Goal: Information Seeking & Learning: Learn about a topic

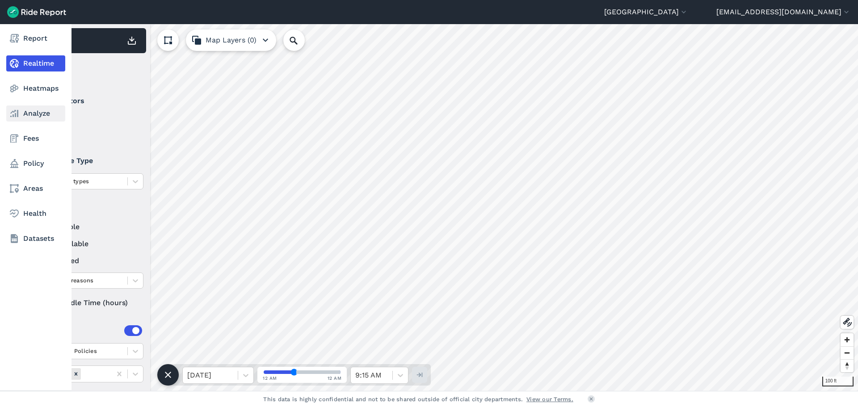
click at [29, 115] on link "Analyze" at bounding box center [35, 113] width 59 height 16
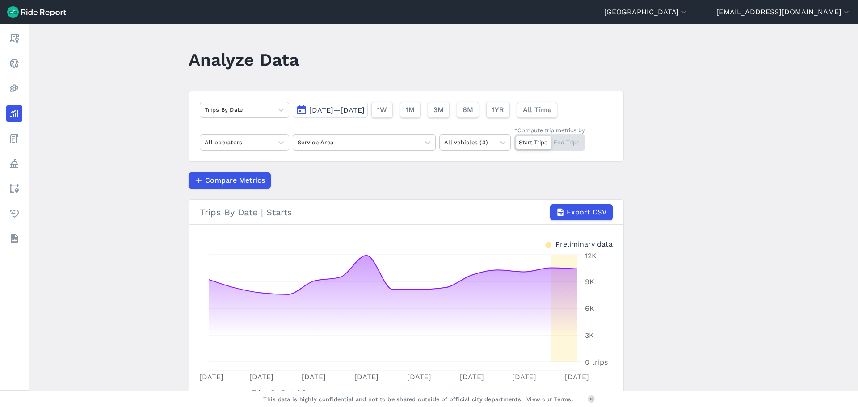
click at [316, 110] on span "[DATE]—[DATE]" at bounding box center [336, 110] width 55 height 8
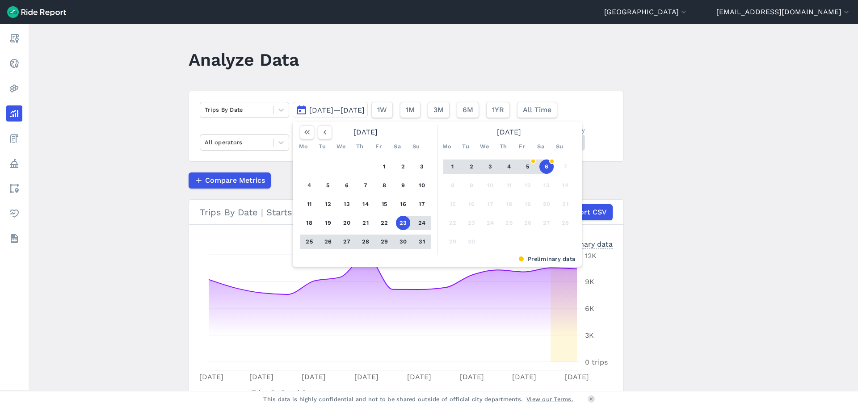
click at [320, 69] on header "Analyze Data" at bounding box center [412, 63] width 446 height 34
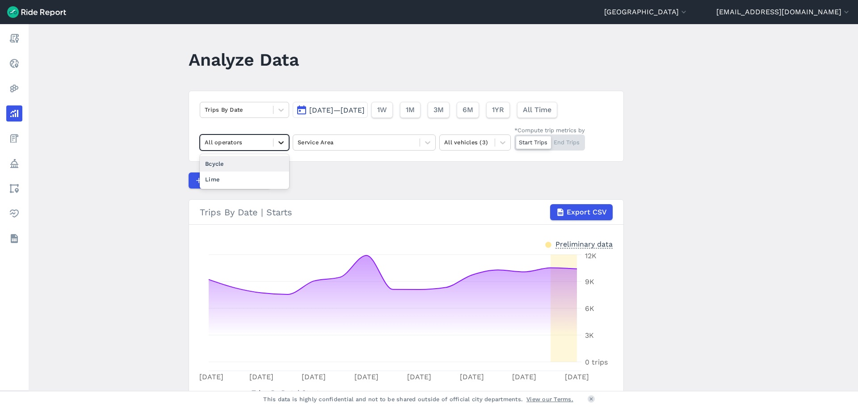
click at [273, 141] on div at bounding box center [280, 142] width 15 height 15
click at [237, 164] on div "Bcycle" at bounding box center [244, 164] width 89 height 16
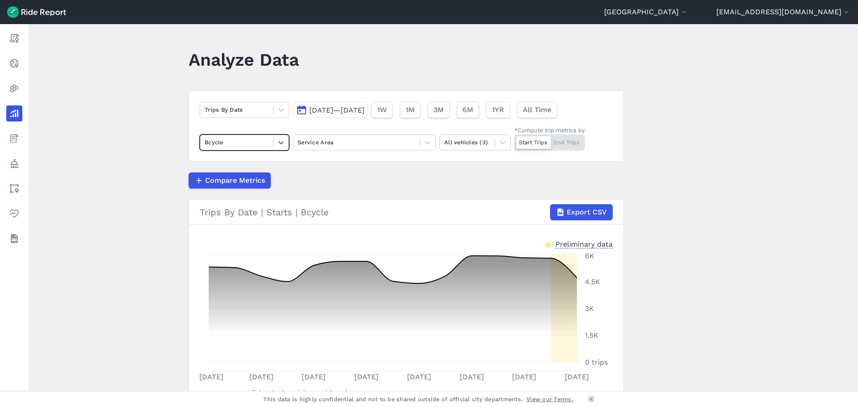
click at [305, 110] on button "[DATE]—[DATE]" at bounding box center [330, 110] width 75 height 16
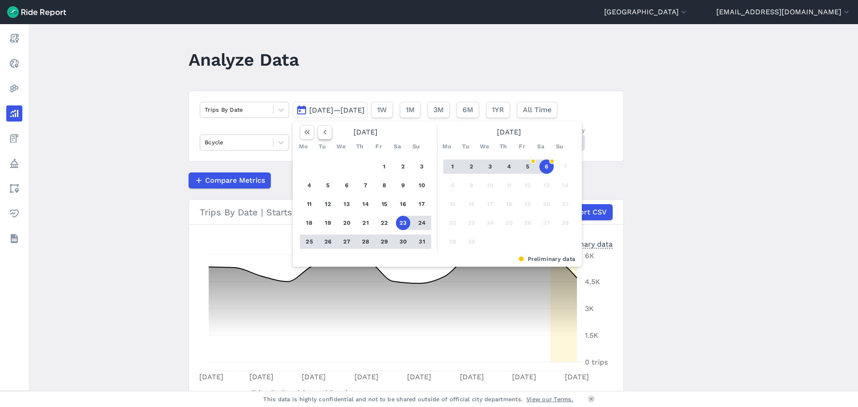
click at [324, 134] on use "button" at bounding box center [325, 132] width 3 height 4
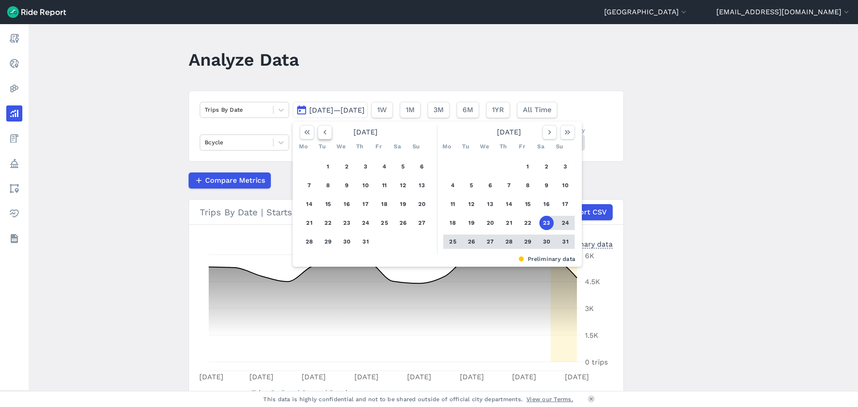
click at [324, 134] on use "button" at bounding box center [325, 132] width 3 height 4
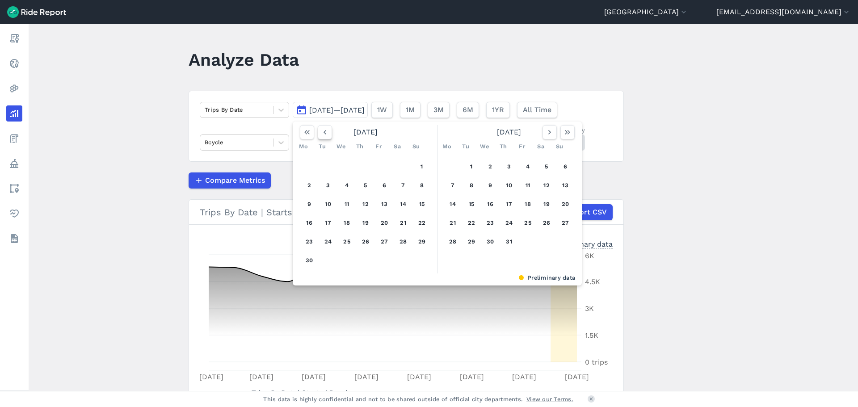
click at [324, 134] on use "button" at bounding box center [325, 132] width 3 height 4
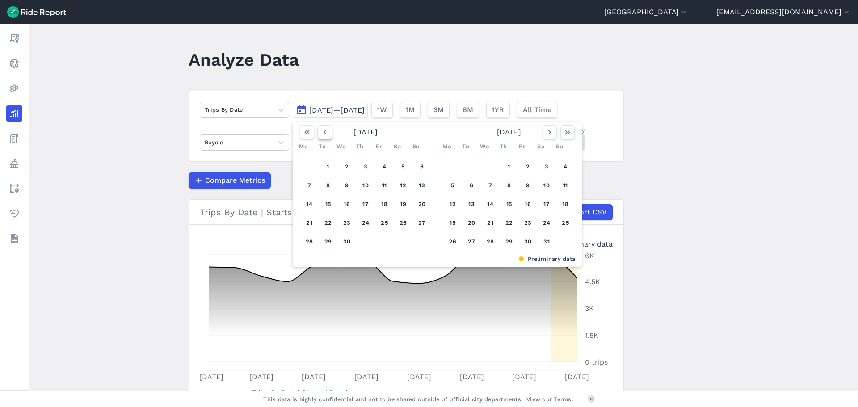
click at [324, 134] on use "button" at bounding box center [325, 132] width 3 height 4
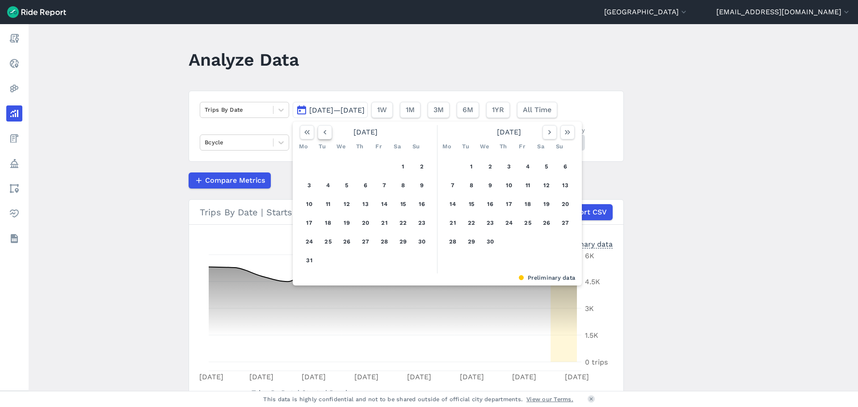
click at [324, 134] on use "button" at bounding box center [325, 132] width 3 height 4
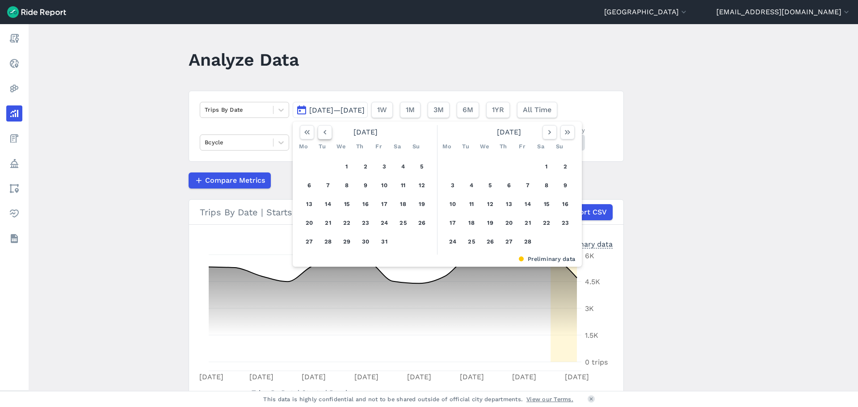
click at [324, 134] on use "button" at bounding box center [325, 132] width 3 height 4
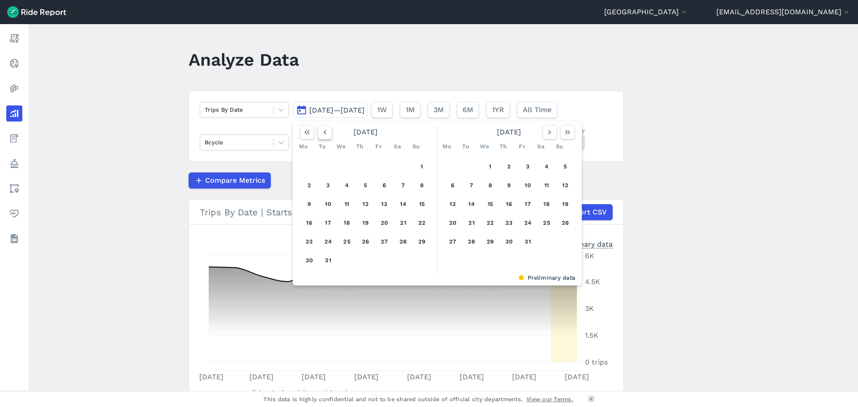
click at [324, 134] on use "button" at bounding box center [325, 132] width 3 height 4
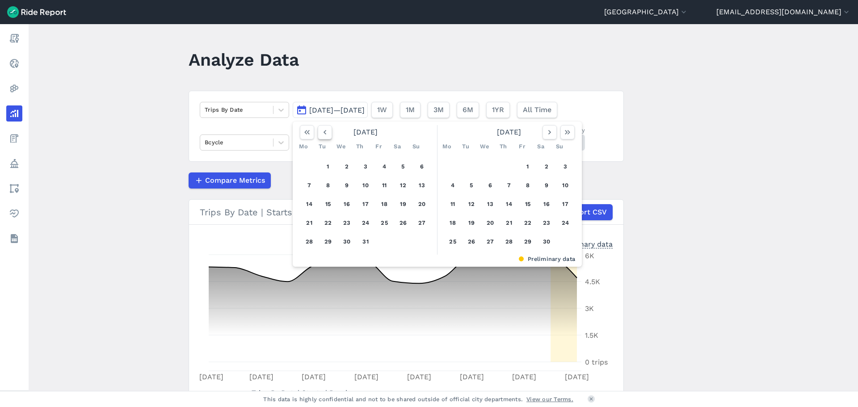
click at [324, 134] on use "button" at bounding box center [325, 132] width 3 height 4
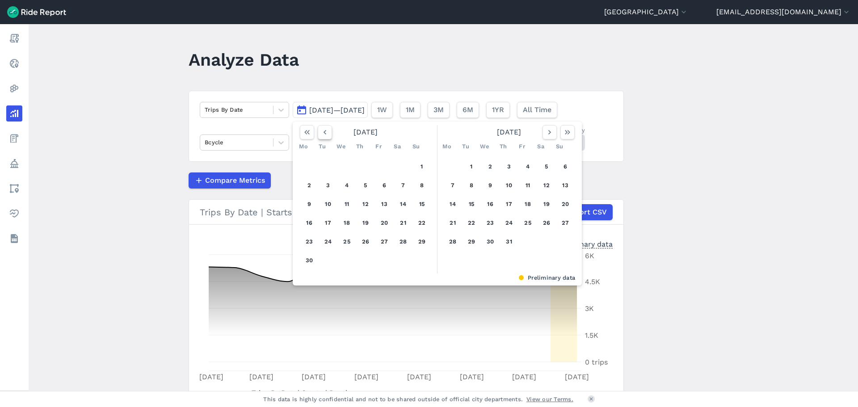
click at [324, 134] on use "button" at bounding box center [325, 132] width 3 height 4
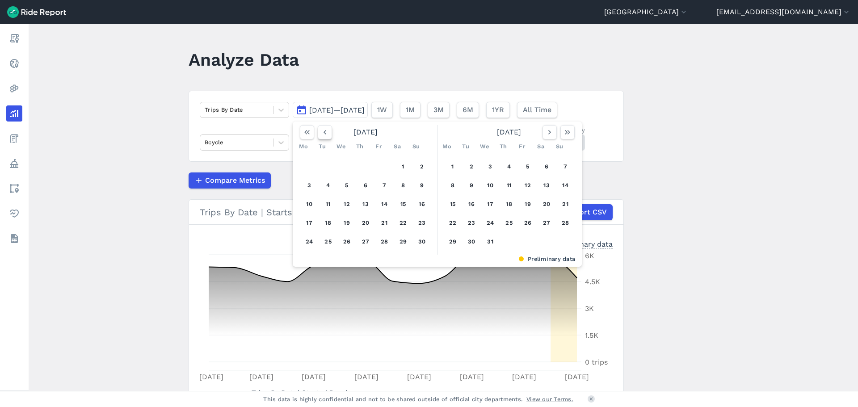
click at [324, 134] on use "button" at bounding box center [325, 132] width 3 height 4
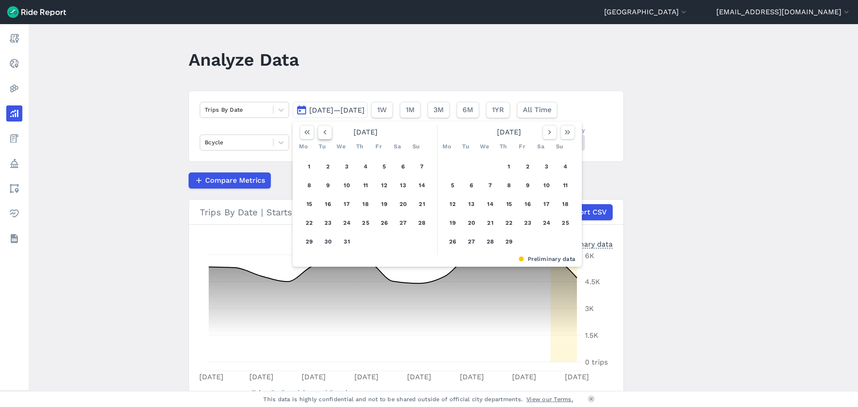
click at [324, 134] on use "button" at bounding box center [325, 132] width 3 height 4
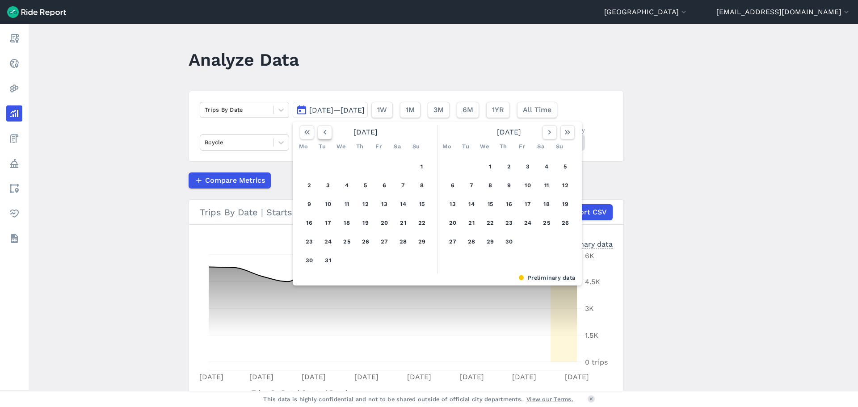
click at [324, 134] on use "button" at bounding box center [325, 132] width 3 height 4
click at [384, 164] on button "1" at bounding box center [384, 167] width 14 height 14
click at [565, 136] on icon "button" at bounding box center [567, 132] width 9 height 9
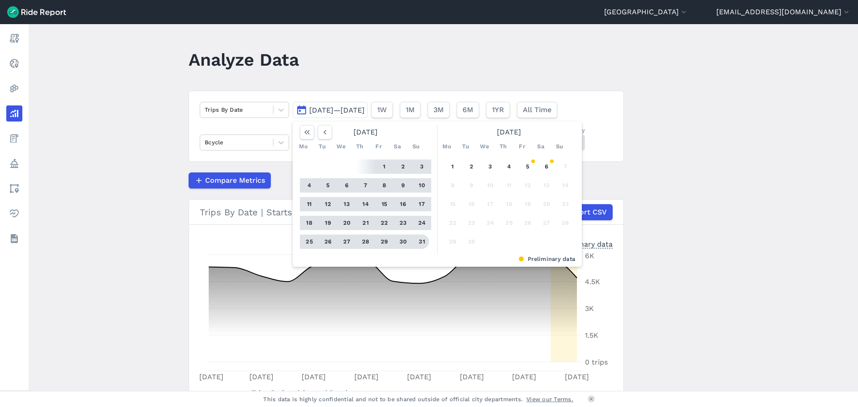
click at [421, 242] on button "31" at bounding box center [422, 242] width 14 height 14
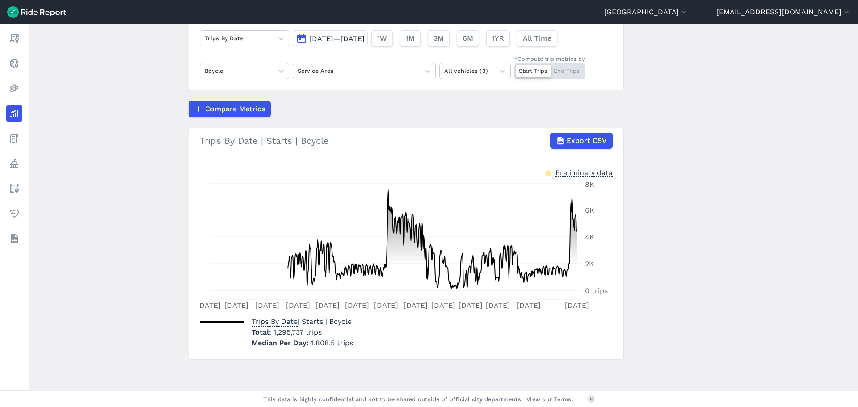
scroll to position [72, 0]
click at [365, 38] on span "[DATE]—[DATE]" at bounding box center [336, 38] width 55 height 8
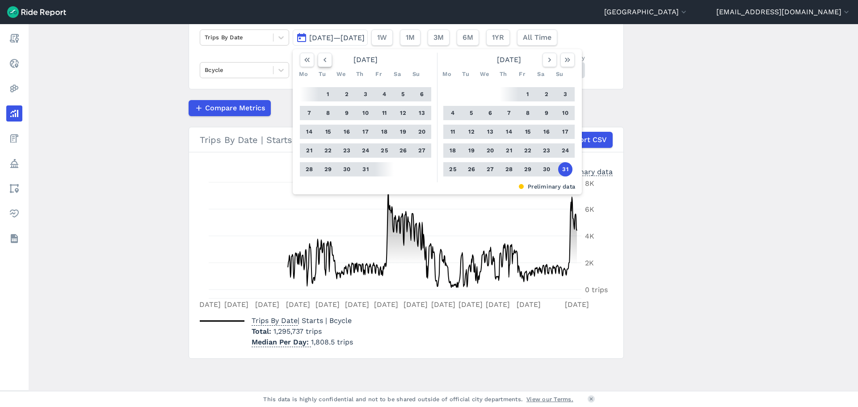
click at [322, 58] on icon "button" at bounding box center [324, 59] width 9 height 9
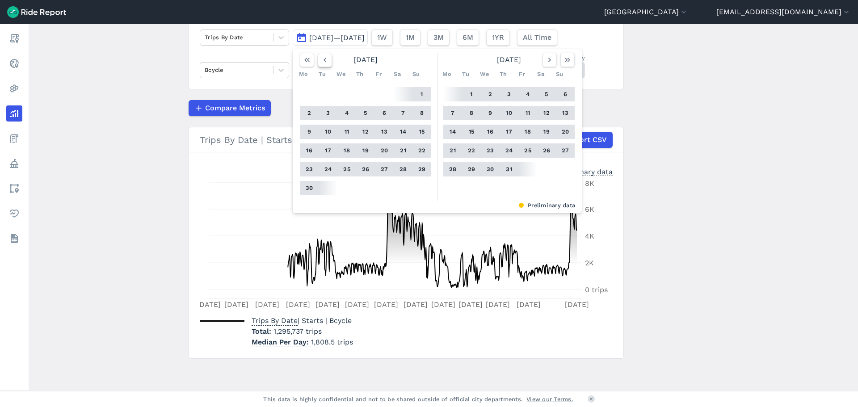
click at [322, 58] on icon "button" at bounding box center [324, 59] width 9 height 9
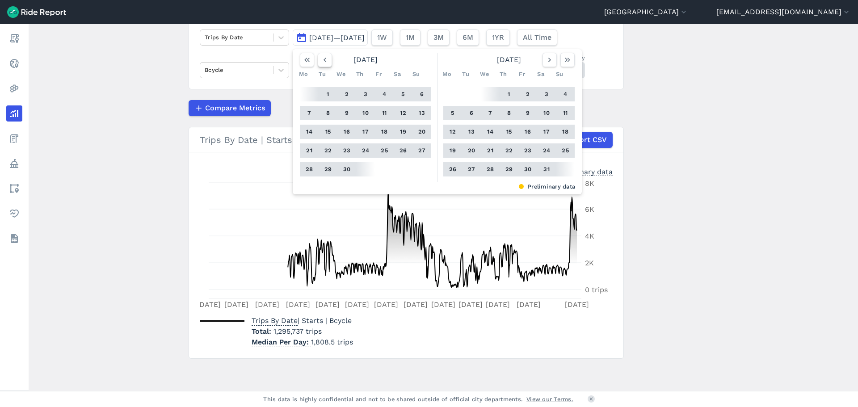
click at [322, 58] on icon "button" at bounding box center [324, 59] width 9 height 9
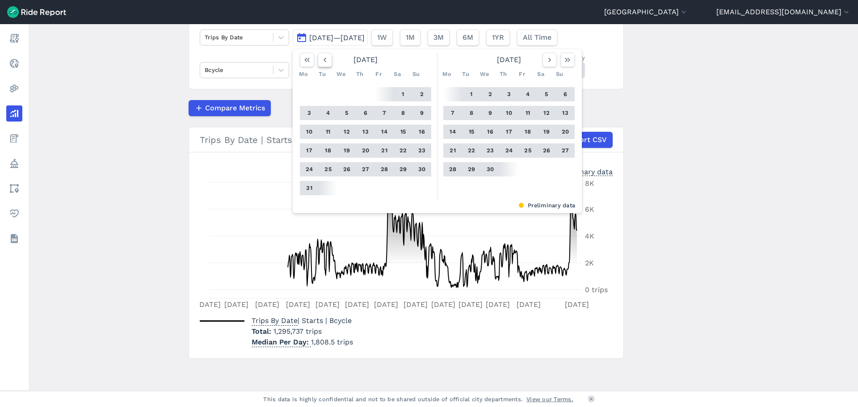
click at [322, 58] on icon "button" at bounding box center [324, 59] width 9 height 9
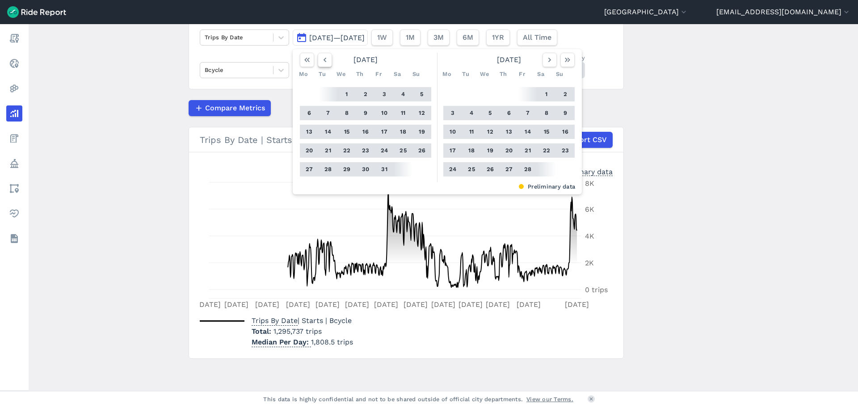
click at [322, 58] on icon "button" at bounding box center [324, 59] width 9 height 9
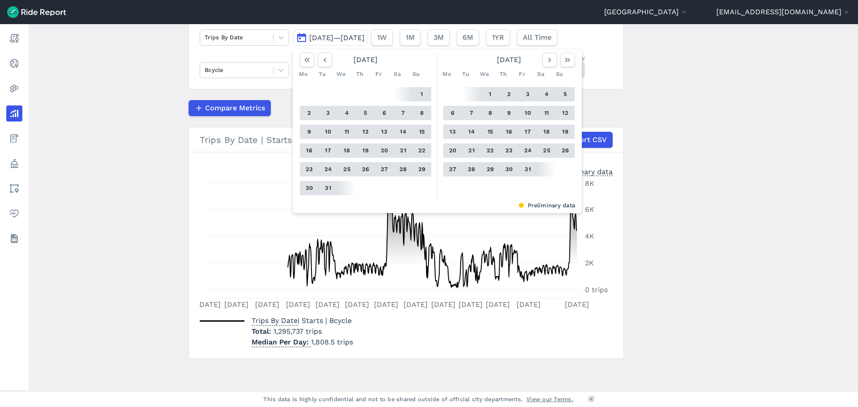
click at [325, 188] on button "31" at bounding box center [328, 188] width 14 height 14
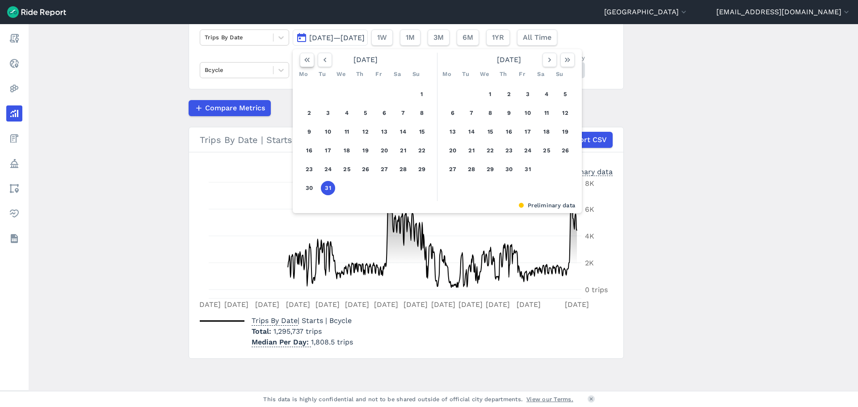
click at [306, 59] on icon "button" at bounding box center [307, 59] width 9 height 9
click at [551, 61] on icon "button" at bounding box center [549, 59] width 9 height 9
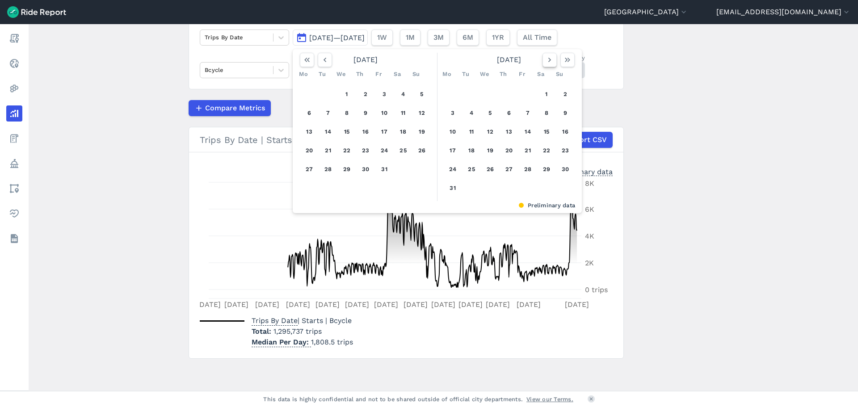
click at [551, 61] on icon "button" at bounding box center [549, 59] width 9 height 9
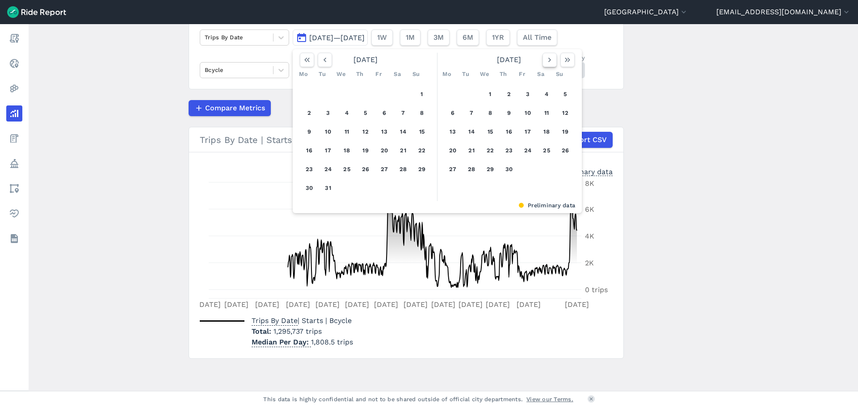
click at [551, 61] on icon "button" at bounding box center [549, 59] width 9 height 9
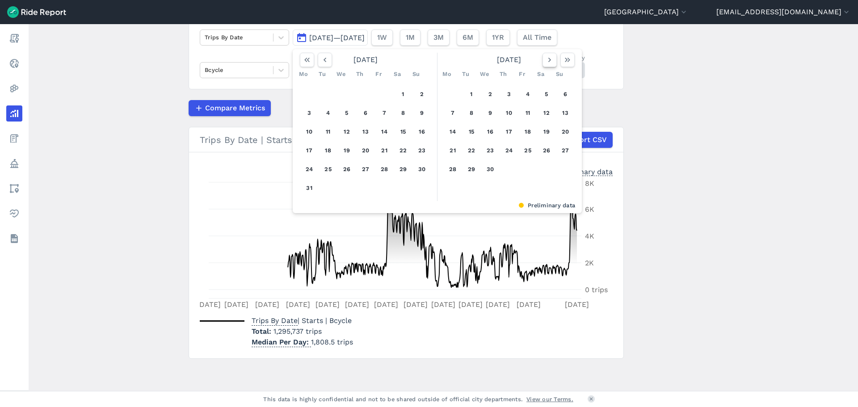
click at [551, 61] on icon "button" at bounding box center [549, 59] width 9 height 9
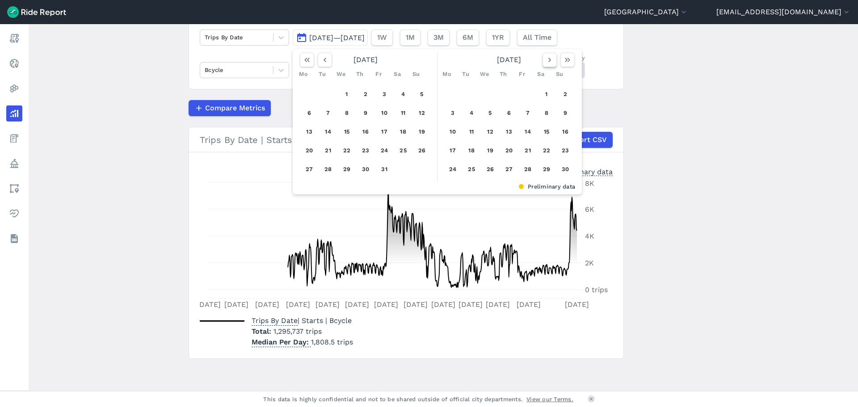
click at [551, 61] on icon "button" at bounding box center [549, 59] width 9 height 9
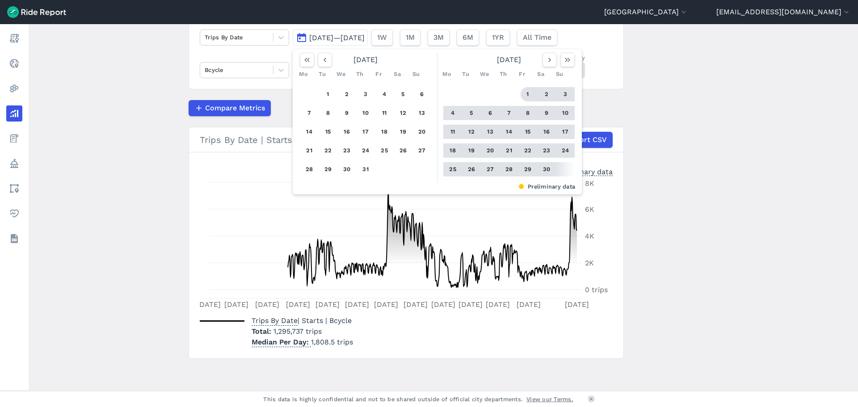
click at [529, 93] on button "1" at bounding box center [528, 94] width 14 height 14
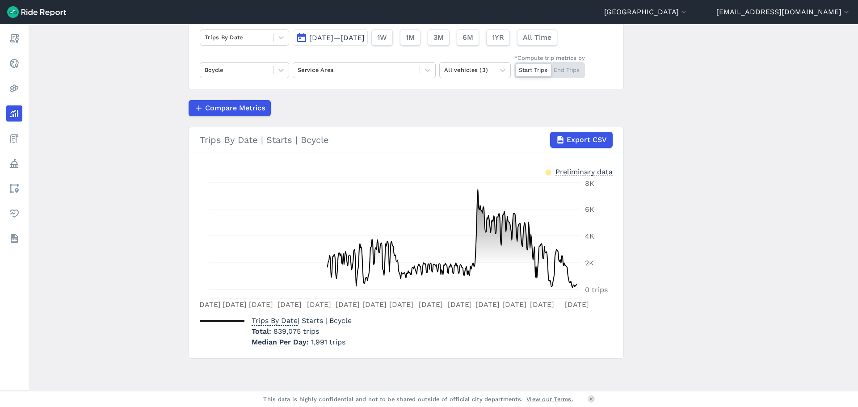
click at [698, 219] on main "Analyze Data Trips By Date [DATE]—[DATE] 1W 1M 3M 6M 1YR All Time Bcycle Servic…" at bounding box center [443, 207] width 829 height 367
click at [107, 162] on main "Analyze Data Trips By Date [DATE]—[DATE] 1W 1M 3M 6M 1YR All Time Bcycle Servic…" at bounding box center [443, 207] width 829 height 367
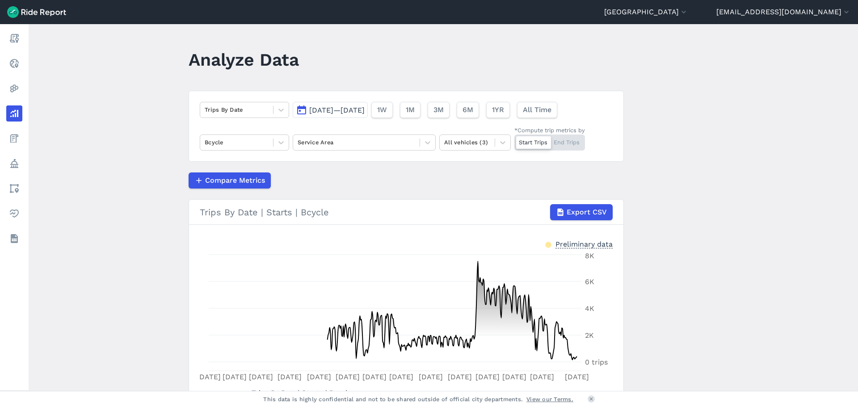
click at [315, 111] on span "[DATE]—[DATE]" at bounding box center [336, 110] width 55 height 8
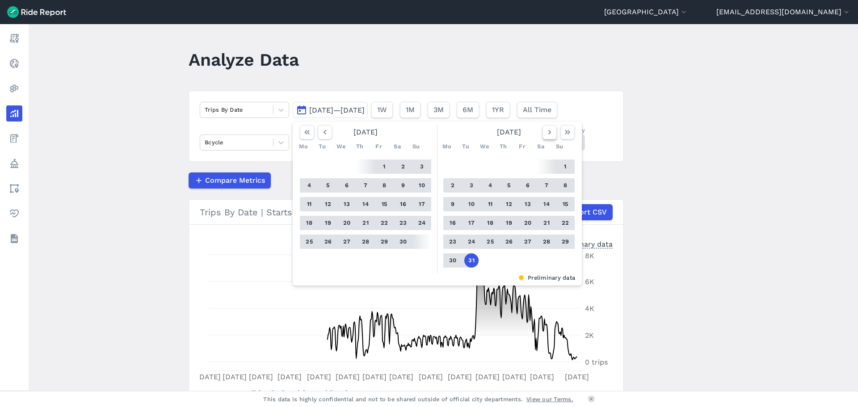
click at [546, 132] on icon "button" at bounding box center [549, 132] width 9 height 9
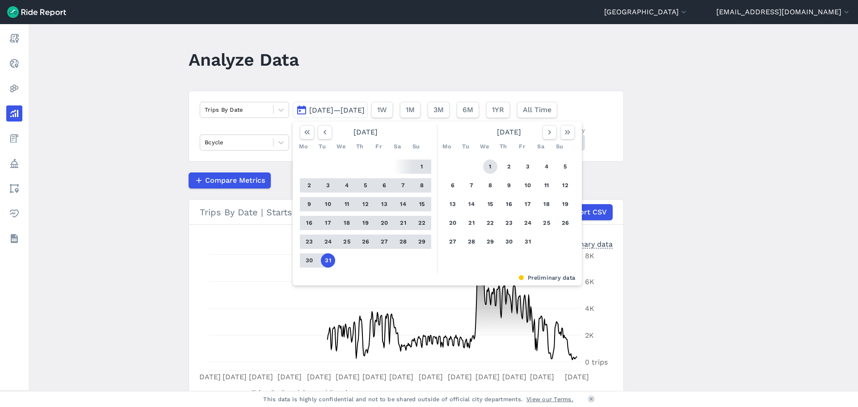
click at [489, 164] on button "1" at bounding box center [490, 167] width 14 height 14
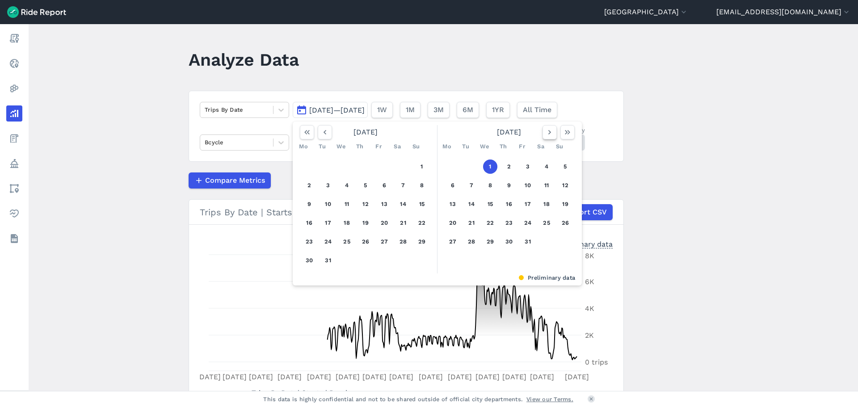
click at [553, 137] on button "button" at bounding box center [550, 132] width 14 height 14
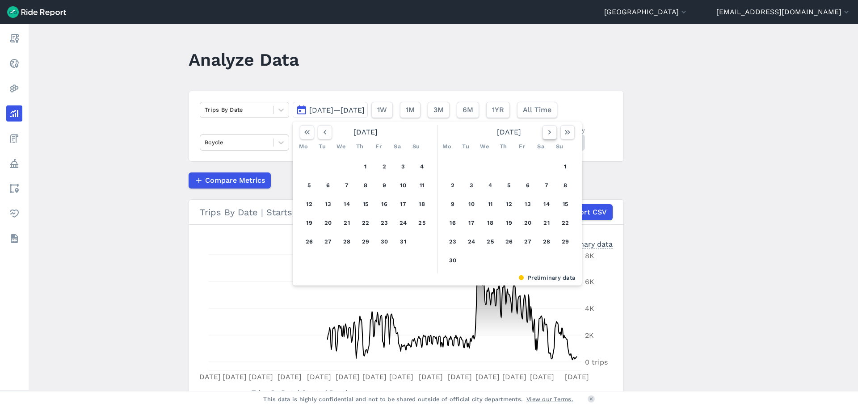
click at [553, 137] on button "button" at bounding box center [550, 132] width 14 height 14
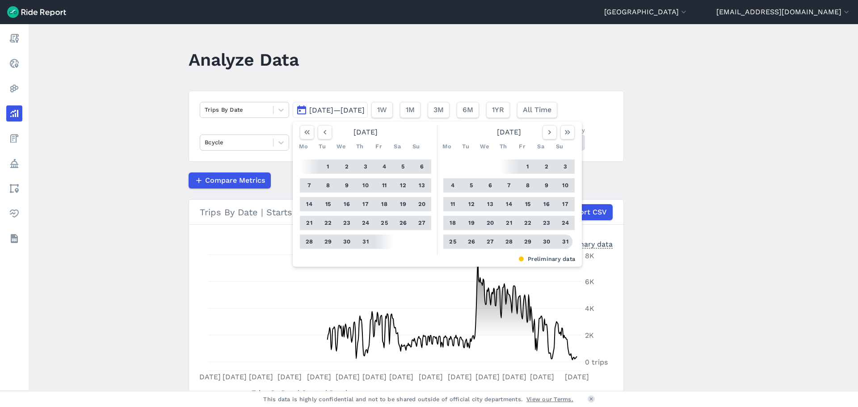
click at [566, 240] on button "31" at bounding box center [565, 242] width 14 height 14
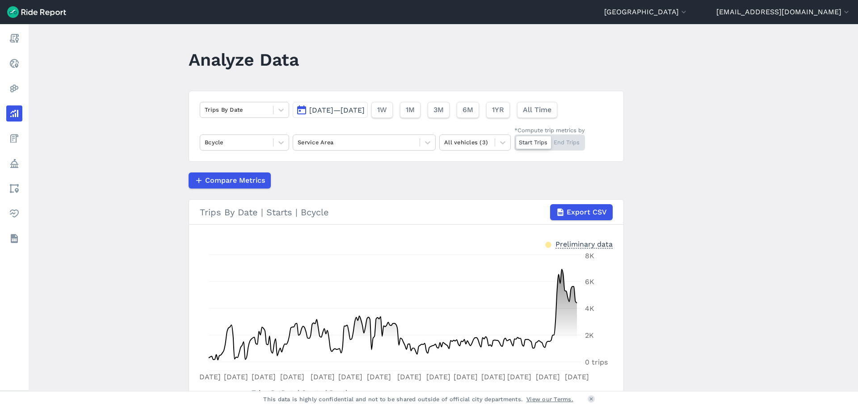
scroll to position [72, 0]
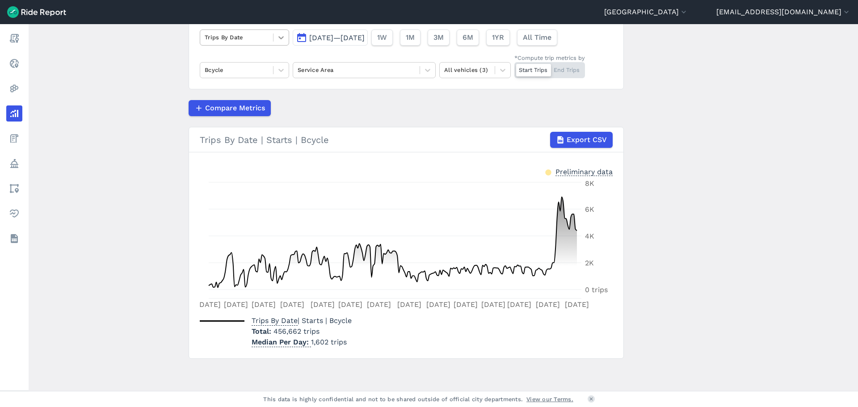
click at [275, 44] on div at bounding box center [280, 37] width 15 height 15
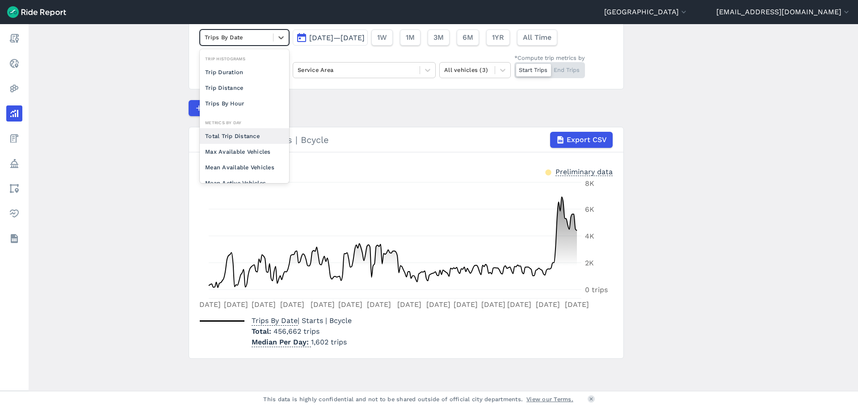
click at [236, 133] on div "Total Trip Distance" at bounding box center [244, 136] width 89 height 16
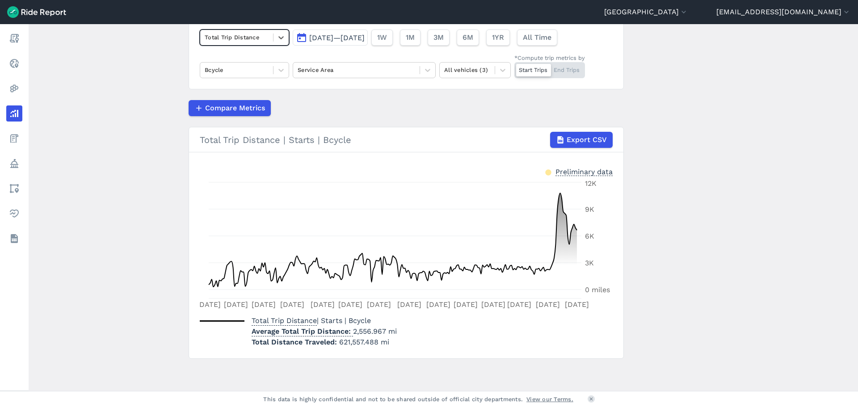
click at [136, 251] on main "Analyze Data option Total Trip Distance, selected. Select is focused ,type to r…" at bounding box center [443, 207] width 829 height 367
click at [117, 264] on main "Analyze Data Total Trip Distance [DATE]—[DATE] 1W 1M 3M 6M 1YR All Time Bcycle …" at bounding box center [443, 207] width 829 height 367
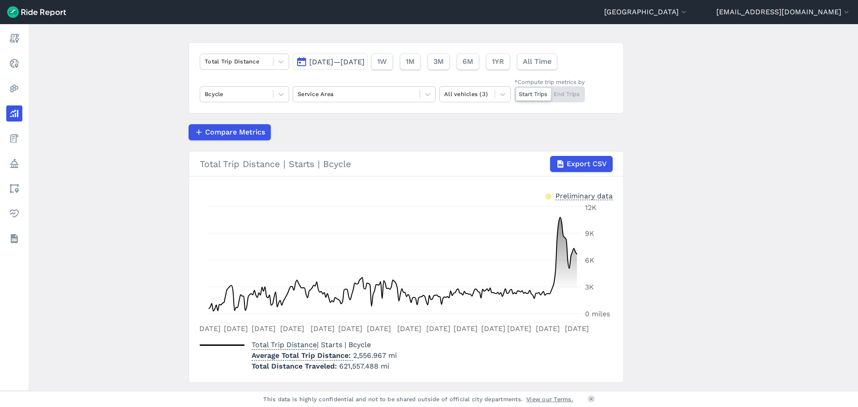
scroll to position [28, 0]
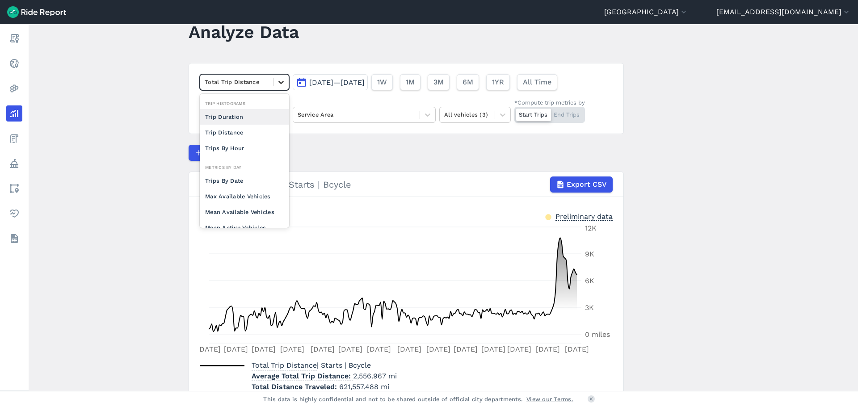
click at [273, 84] on div at bounding box center [280, 82] width 15 height 15
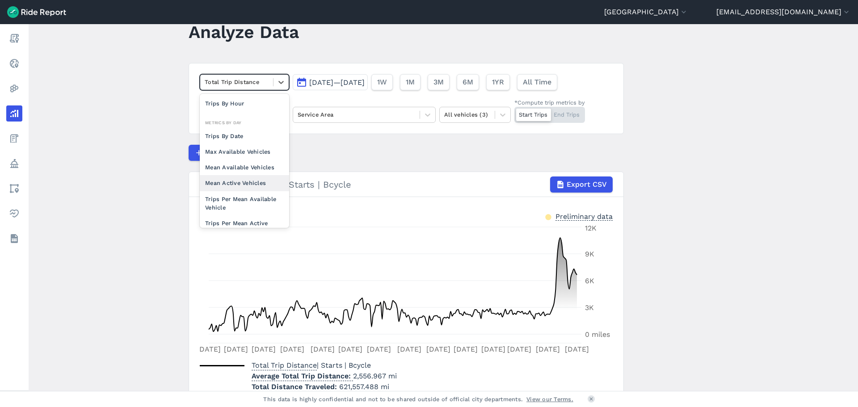
scroll to position [78, 0]
click at [233, 194] on div "Trips Per Mean Active Vehicle" at bounding box center [244, 194] width 89 height 24
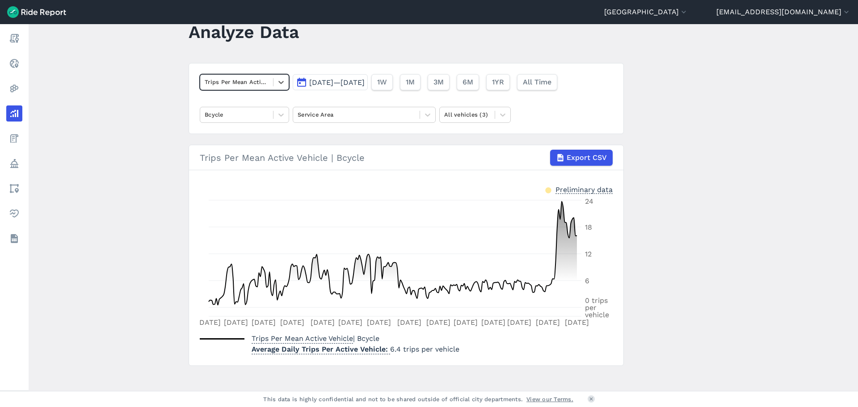
click at [270, 87] on div "Trips Per Mean Active Vehicle" at bounding box center [236, 82] width 73 height 14
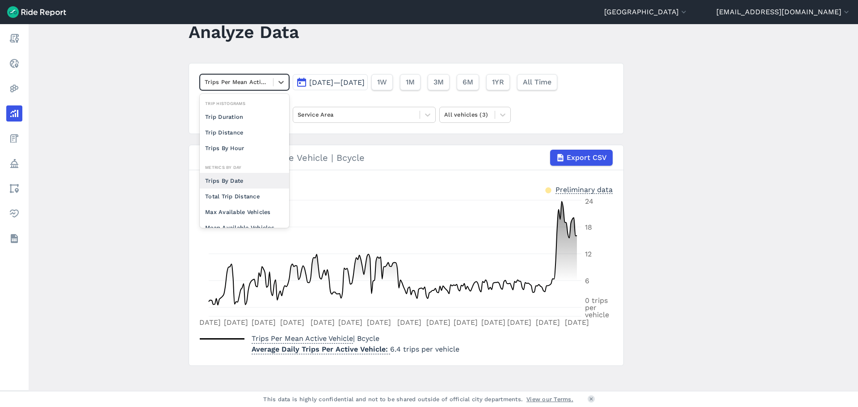
scroll to position [69, 0]
click at [236, 198] on div "Trips Per Mean Available Vehicle" at bounding box center [244, 195] width 89 height 24
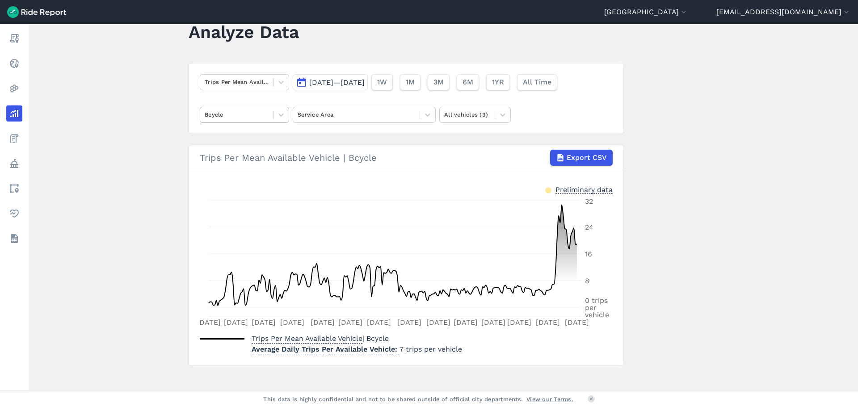
click at [269, 121] on div "Bcycle" at bounding box center [236, 115] width 73 height 14
click at [248, 141] on div "Lime" at bounding box center [244, 136] width 89 height 16
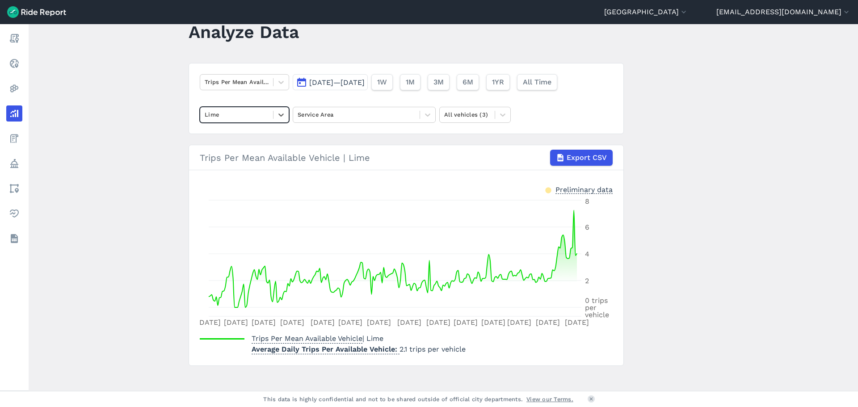
click at [305, 83] on button "[DATE]—[DATE]" at bounding box center [330, 82] width 75 height 16
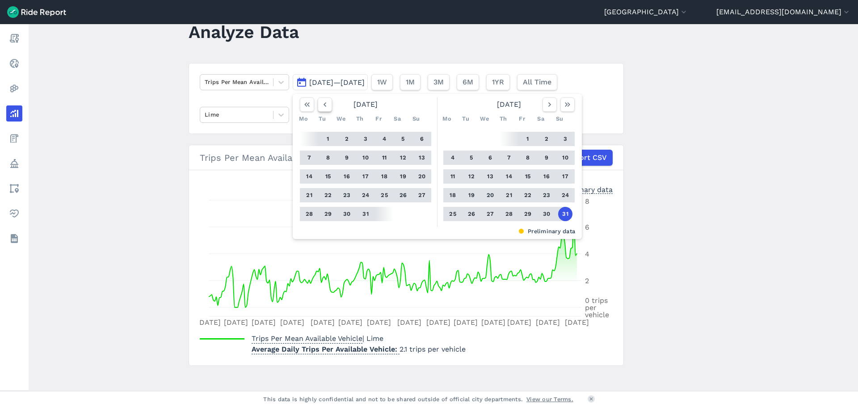
click at [320, 103] on icon "button" at bounding box center [324, 104] width 9 height 9
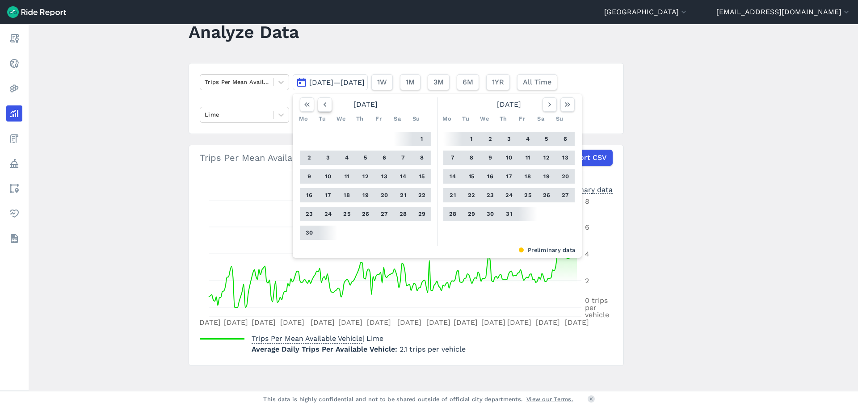
click at [320, 103] on icon "button" at bounding box center [324, 104] width 9 height 9
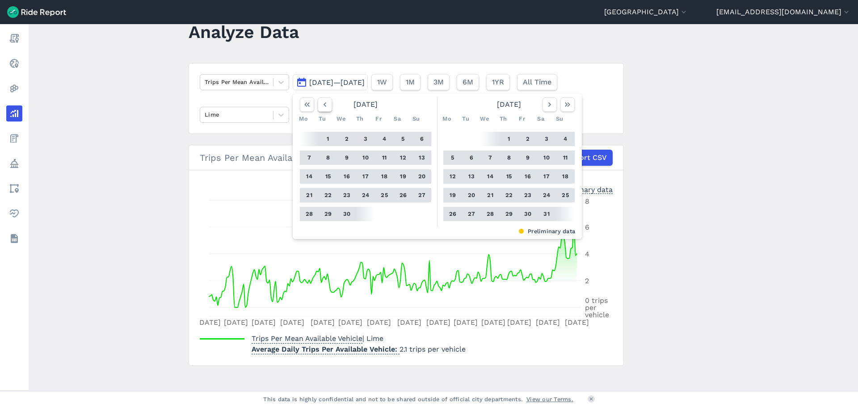
click at [320, 103] on icon "button" at bounding box center [324, 104] width 9 height 9
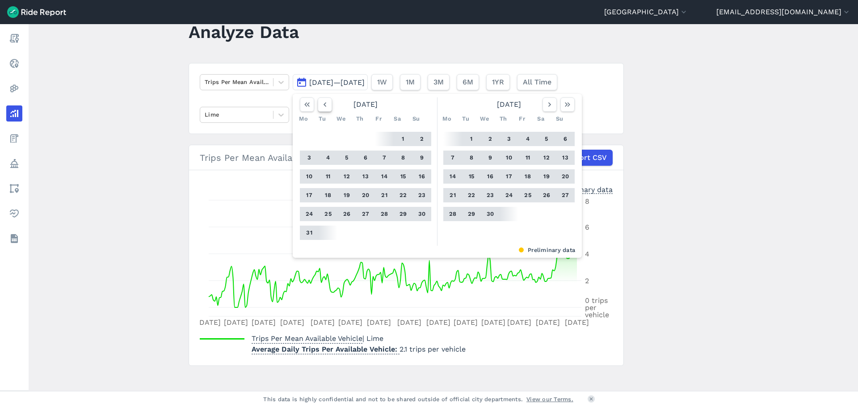
click at [320, 103] on icon "button" at bounding box center [324, 104] width 9 height 9
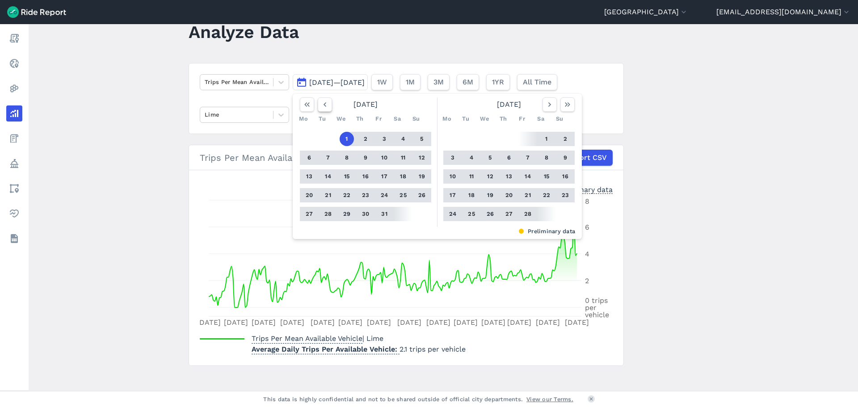
click at [320, 103] on icon "button" at bounding box center [324, 104] width 9 height 9
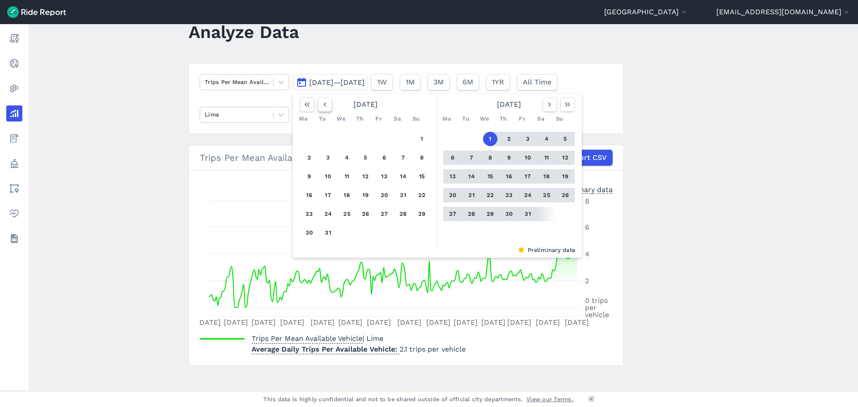
click at [320, 103] on icon "button" at bounding box center [324, 104] width 9 height 9
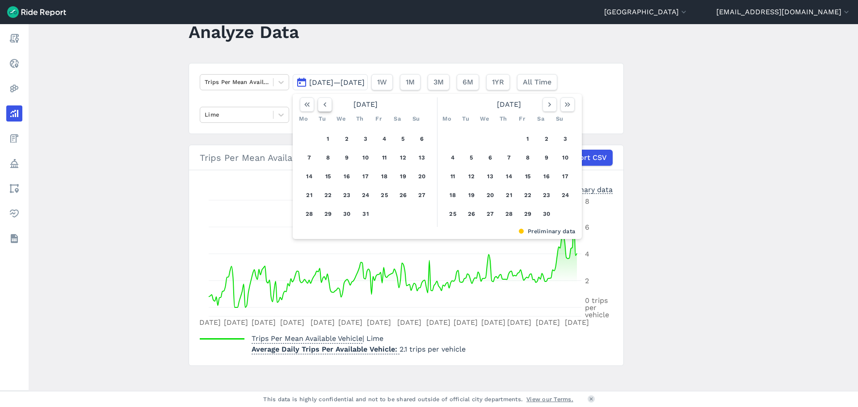
click at [320, 103] on icon "button" at bounding box center [324, 104] width 9 height 9
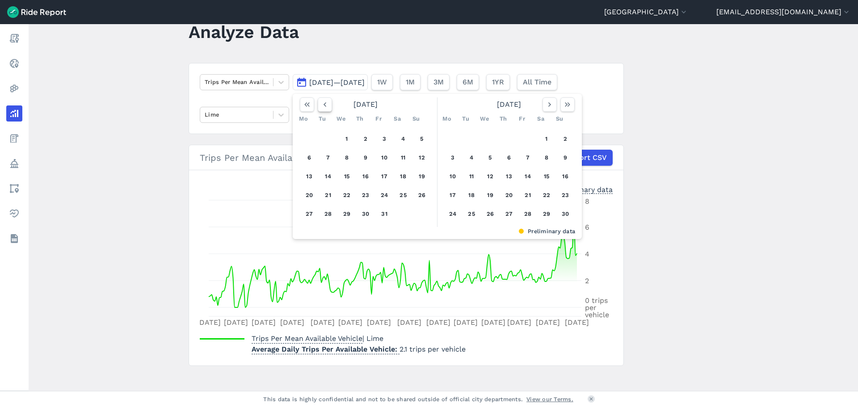
click at [320, 103] on icon "button" at bounding box center [324, 104] width 9 height 9
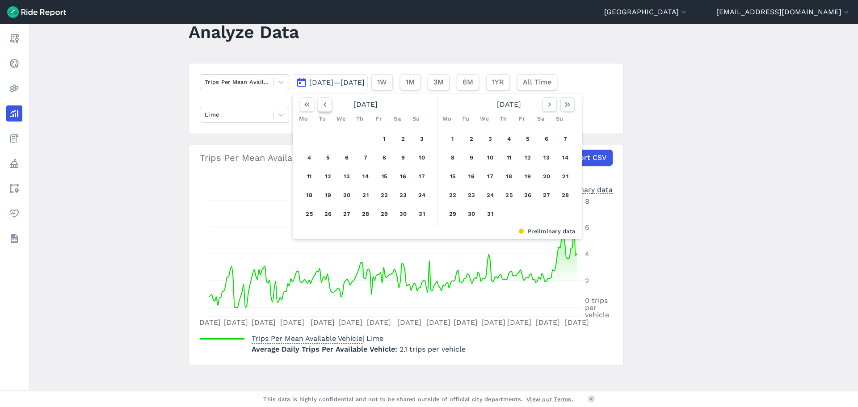
click at [320, 103] on icon "button" at bounding box center [324, 104] width 9 height 9
click at [383, 137] on button "1" at bounding box center [384, 139] width 14 height 14
click at [550, 106] on icon "button" at bounding box center [549, 104] width 9 height 9
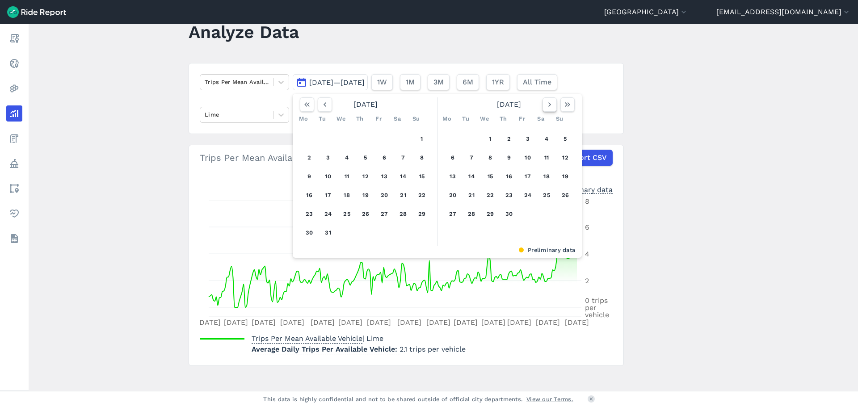
click at [550, 106] on icon "button" at bounding box center [549, 104] width 9 height 9
click at [548, 105] on use "button" at bounding box center [549, 104] width 3 height 4
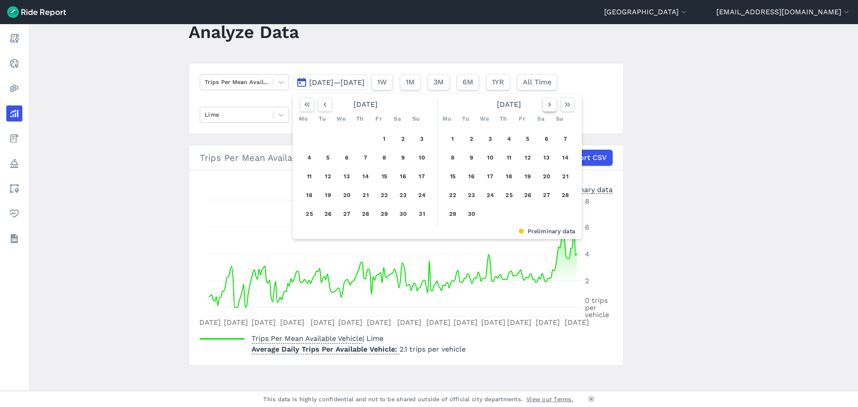
click at [548, 105] on use "button" at bounding box center [549, 104] width 3 height 4
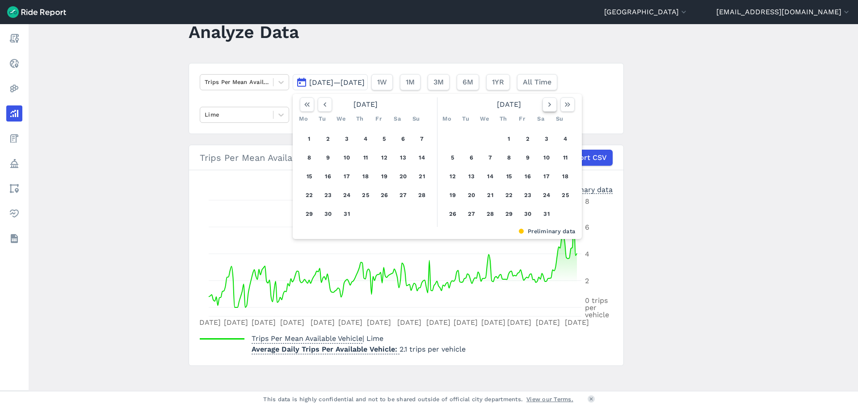
click at [548, 105] on use "button" at bounding box center [549, 104] width 3 height 4
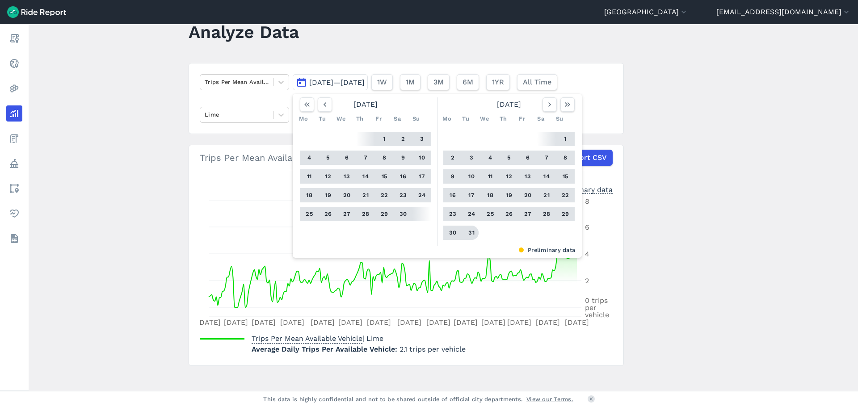
click at [476, 232] on button "31" at bounding box center [471, 233] width 14 height 14
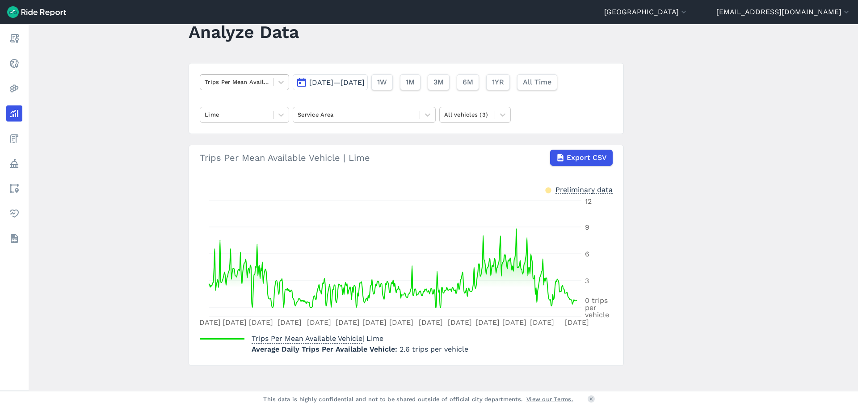
click at [273, 80] on span at bounding box center [273, 82] width 0 height 8
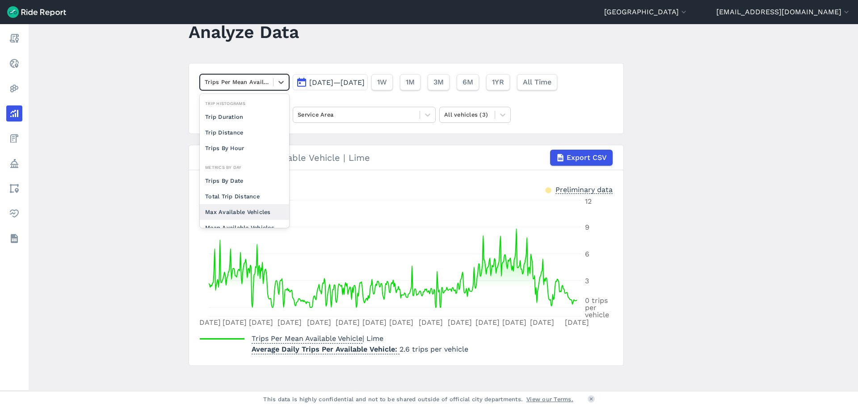
scroll to position [69, 0]
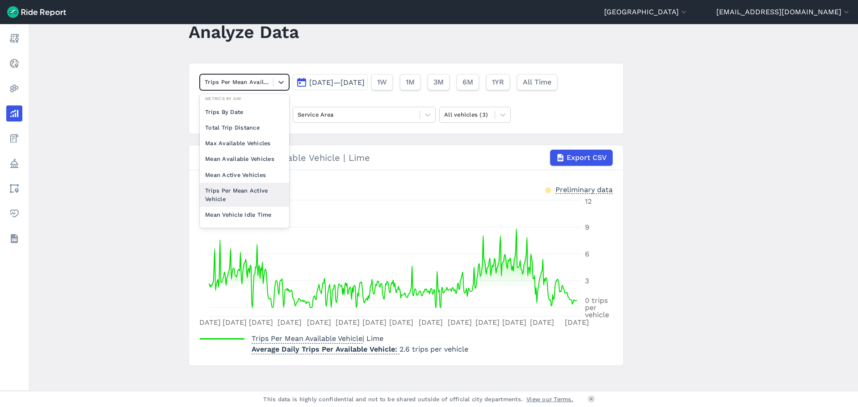
click at [244, 194] on div "Trips Per Mean Active Vehicle" at bounding box center [244, 195] width 89 height 24
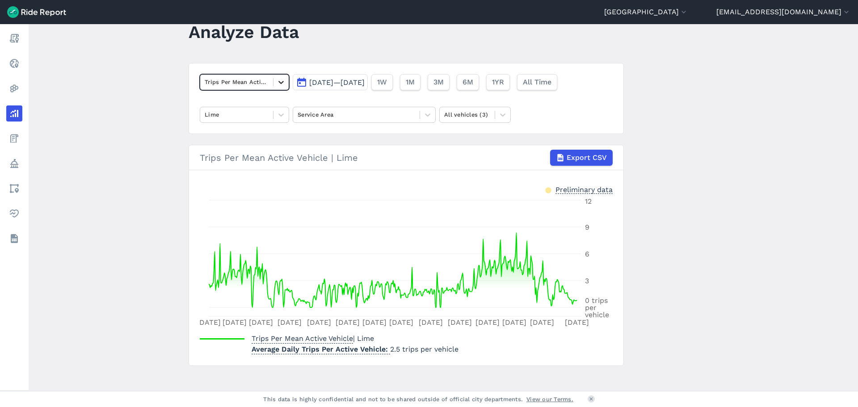
click at [275, 84] on div at bounding box center [280, 82] width 15 height 15
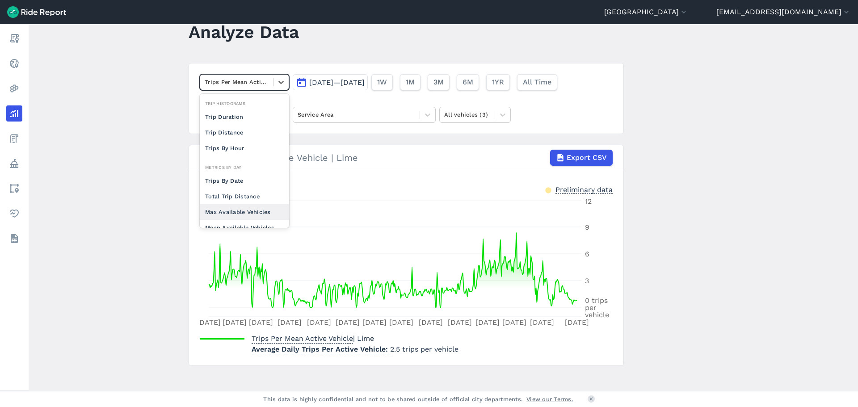
scroll to position [69, 0]
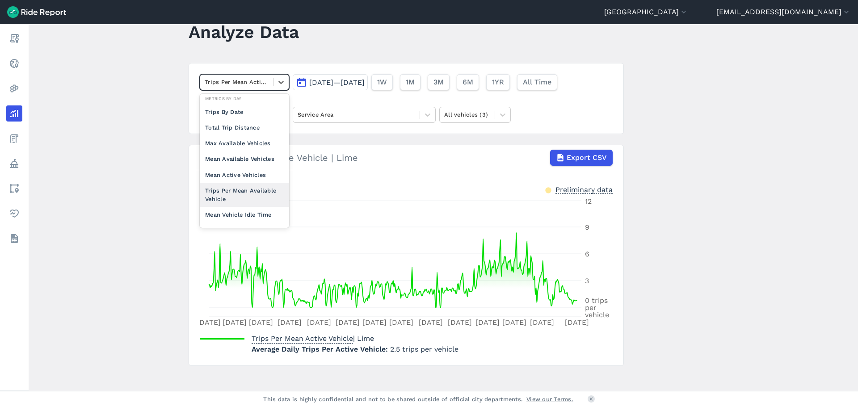
click at [250, 193] on div "Trips Per Mean Available Vehicle" at bounding box center [244, 195] width 89 height 24
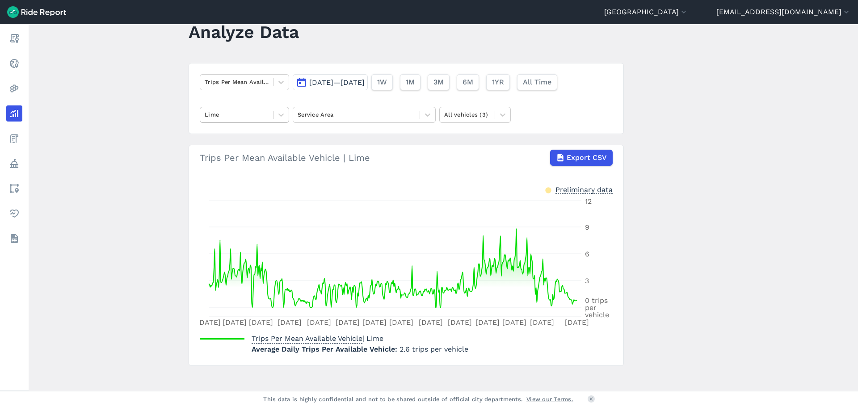
click at [263, 120] on div "Lime" at bounding box center [236, 115] width 73 height 14
click at [238, 139] on div "Bcycle" at bounding box center [244, 136] width 89 height 16
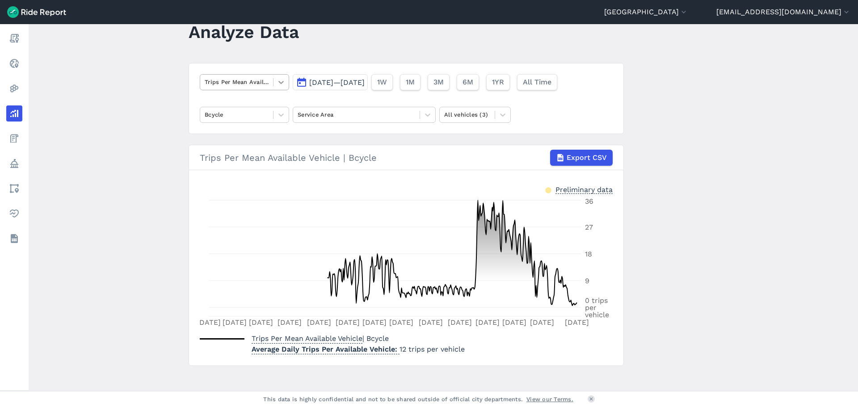
click at [280, 86] on icon at bounding box center [281, 82] width 9 height 9
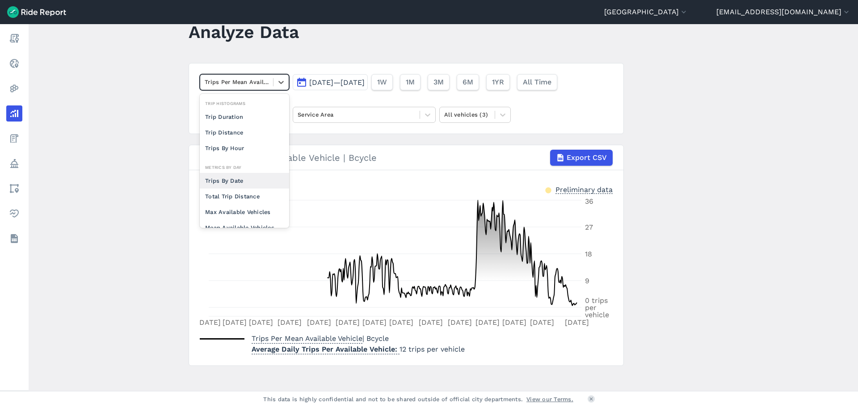
click at [234, 182] on div "Trips By Date" at bounding box center [244, 181] width 89 height 16
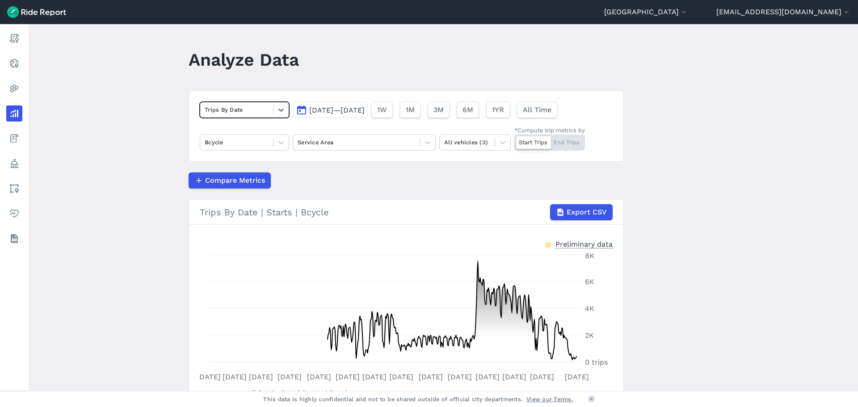
scroll to position [72, 0]
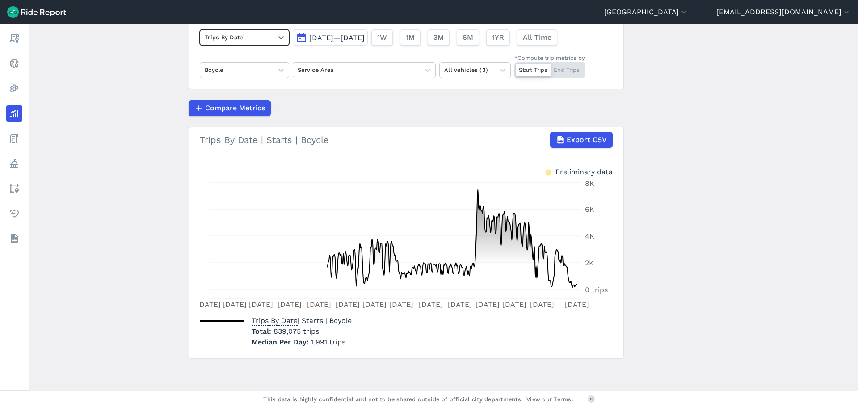
click at [299, 38] on button "[DATE]—[DATE]" at bounding box center [330, 37] width 75 height 16
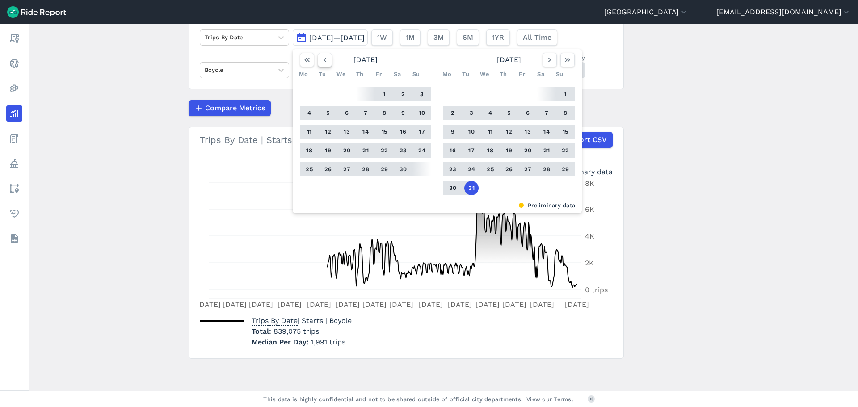
click at [328, 61] on icon "button" at bounding box center [324, 59] width 9 height 9
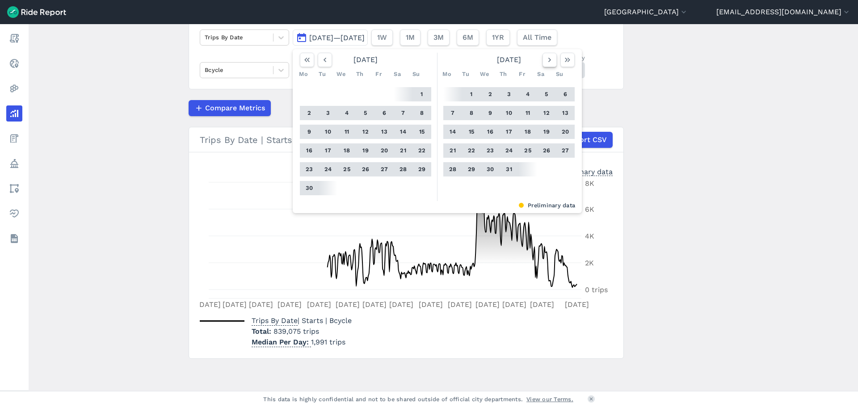
click at [545, 60] on icon "button" at bounding box center [549, 59] width 9 height 9
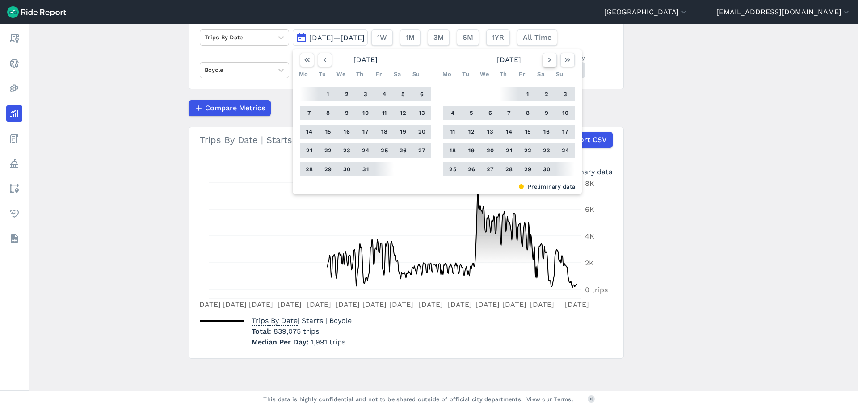
click at [545, 60] on icon "button" at bounding box center [549, 59] width 9 height 9
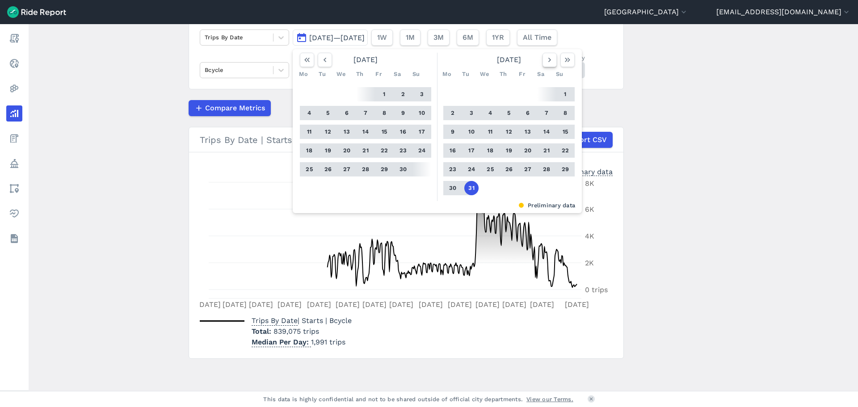
click at [545, 60] on icon "button" at bounding box center [549, 59] width 9 height 9
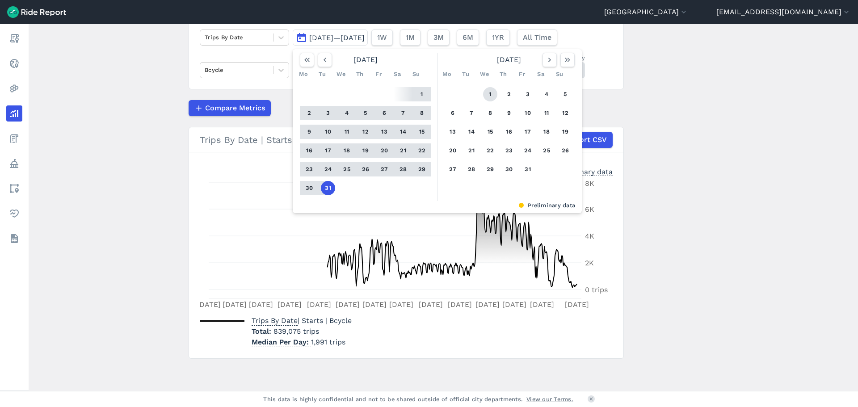
click at [492, 93] on button "1" at bounding box center [490, 94] width 14 height 14
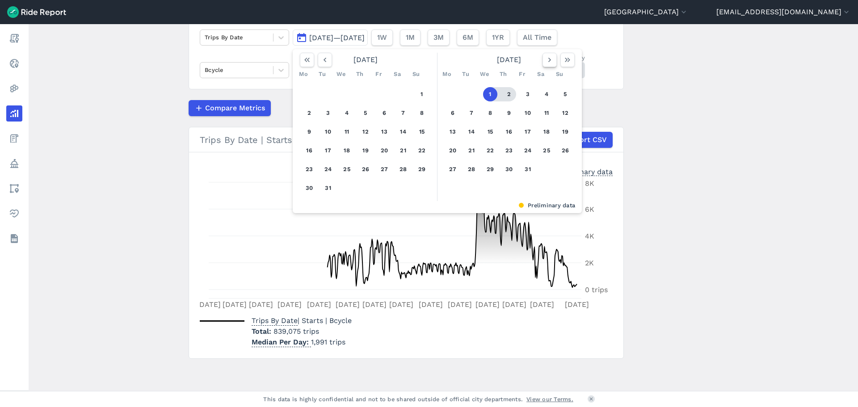
click at [545, 62] on icon "button" at bounding box center [549, 59] width 9 height 9
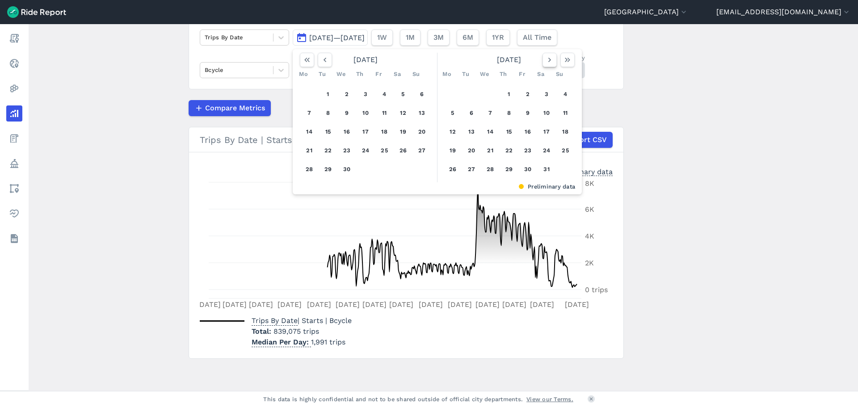
click at [545, 62] on icon "button" at bounding box center [549, 59] width 9 height 9
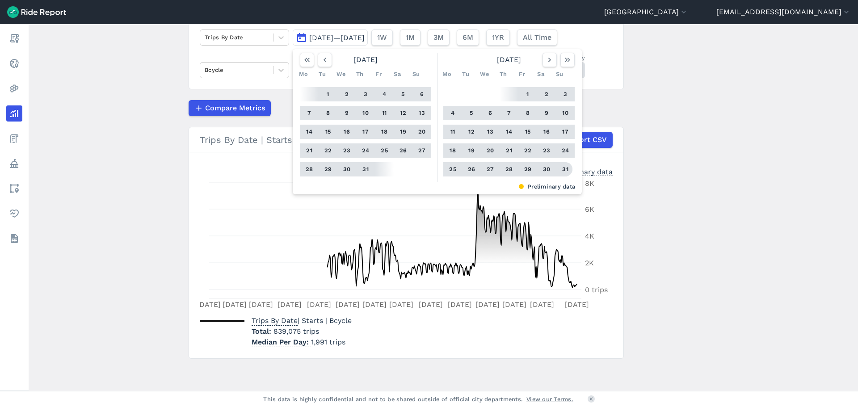
click at [561, 171] on button "31" at bounding box center [565, 169] width 14 height 14
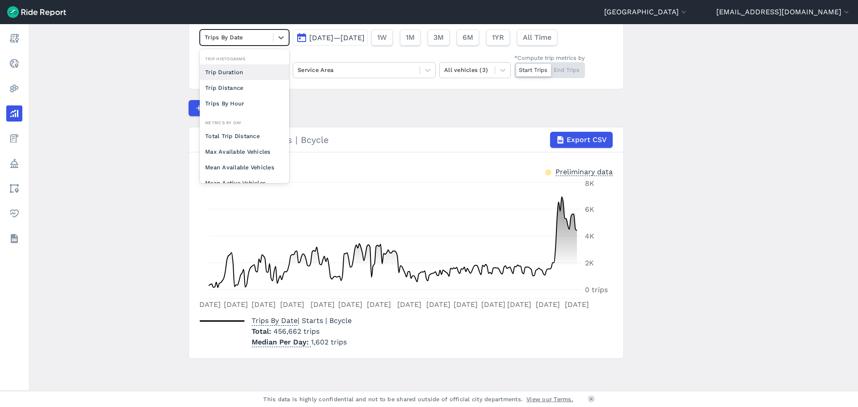
click at [267, 37] on div "Trips By Date" at bounding box center [236, 37] width 73 height 14
click at [256, 139] on div "Total Trip Distance" at bounding box center [244, 136] width 89 height 16
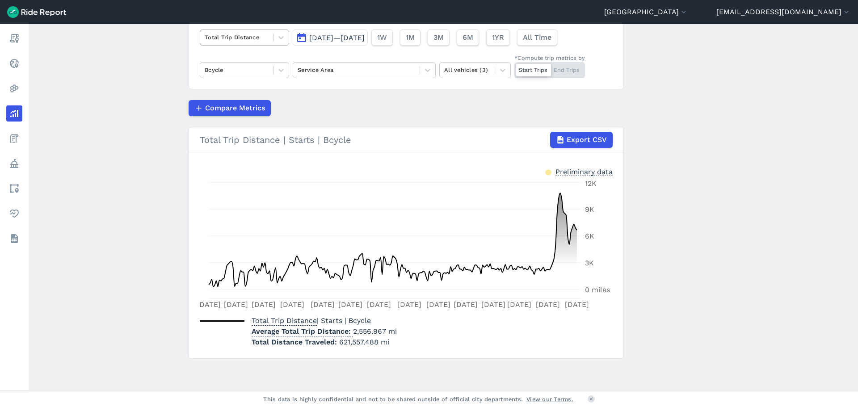
click at [252, 40] on div at bounding box center [237, 37] width 64 height 10
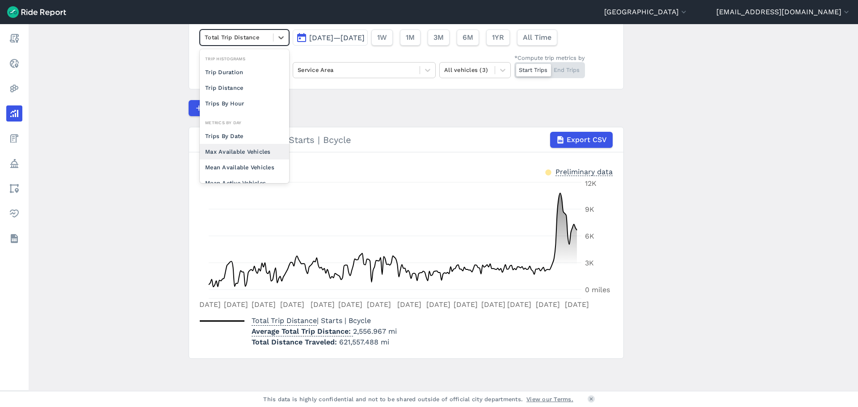
click at [119, 225] on main "Analyze Data option Max Available Vehicles focused, 0 of 2. 10 results availabl…" at bounding box center [443, 207] width 829 height 367
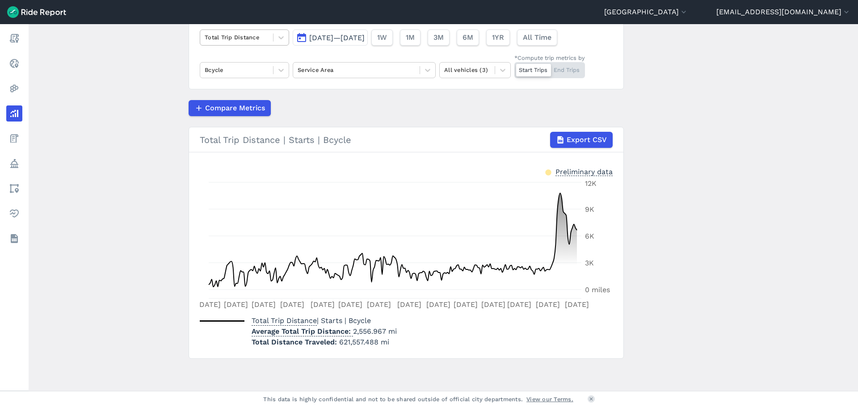
click at [243, 38] on div at bounding box center [237, 37] width 64 height 10
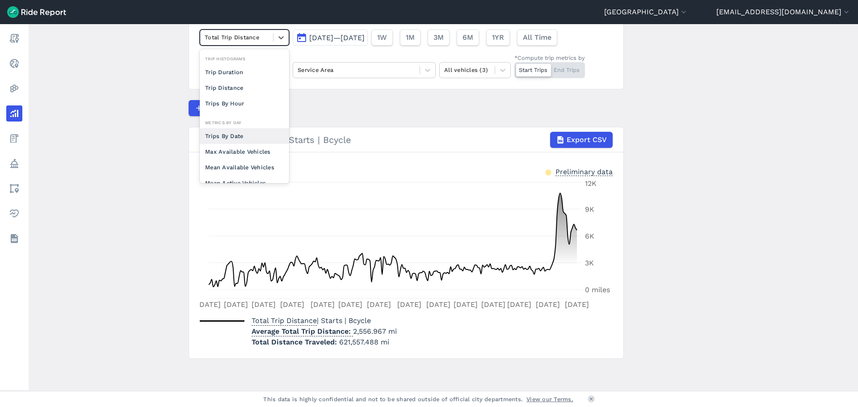
click at [234, 139] on div "Trips By Date" at bounding box center [244, 136] width 89 height 16
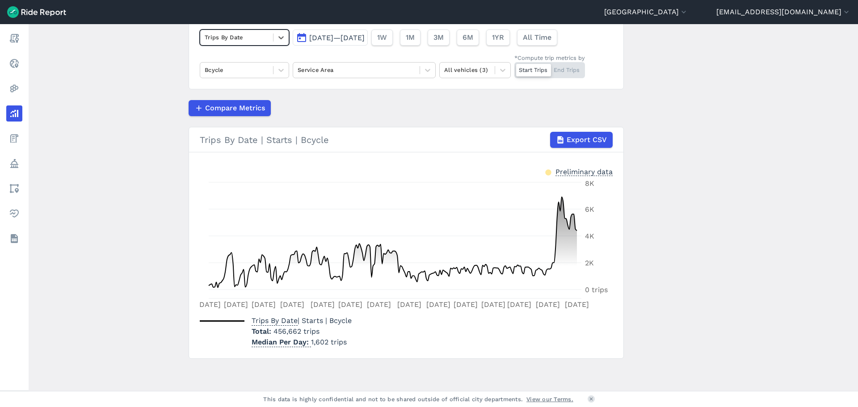
click at [134, 285] on main "Analyze Data option Trips By Date, selected. Select is focused ,type to refine …" at bounding box center [443, 207] width 829 height 367
click at [142, 284] on main "Analyze Data Trips By Date [DATE]—[DATE] 1W 1M 3M 6M 1YR All Time Bcycle Servic…" at bounding box center [443, 207] width 829 height 367
click at [745, 240] on main "Analyze Data Trips By Date [DATE]—[DATE] 1W 1M 3M 6M 1YR All Time Bcycle Servic…" at bounding box center [443, 207] width 829 height 367
click at [303, 36] on button "[DATE]—[DATE]" at bounding box center [330, 37] width 75 height 16
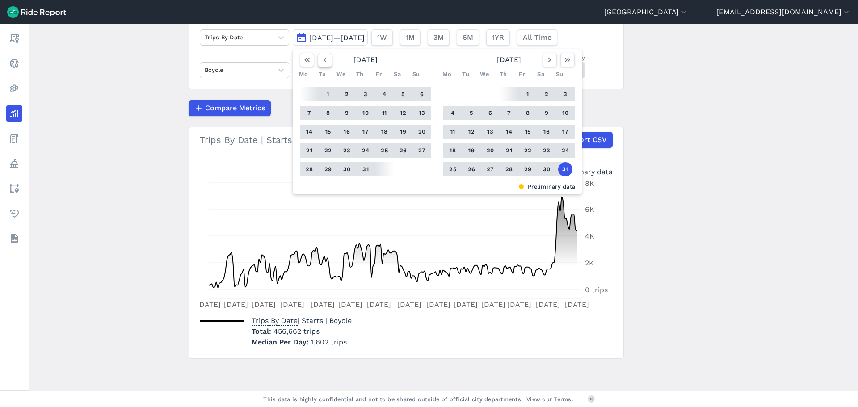
click at [326, 55] on icon "button" at bounding box center [324, 59] width 9 height 9
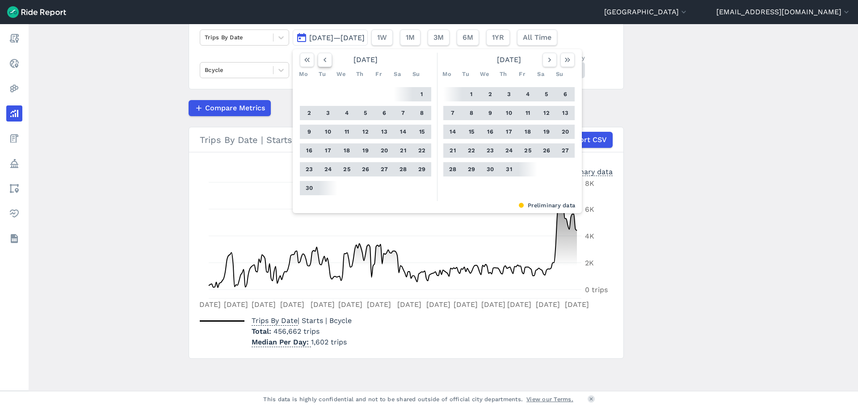
click at [322, 61] on icon "button" at bounding box center [324, 59] width 9 height 9
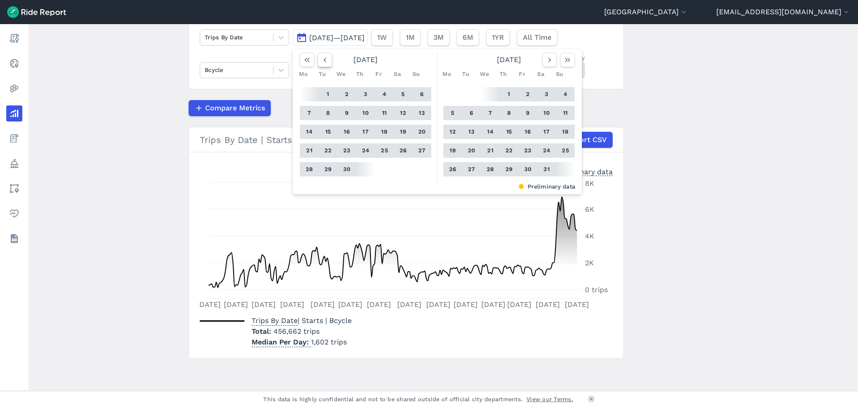
click at [322, 61] on icon "button" at bounding box center [324, 59] width 9 height 9
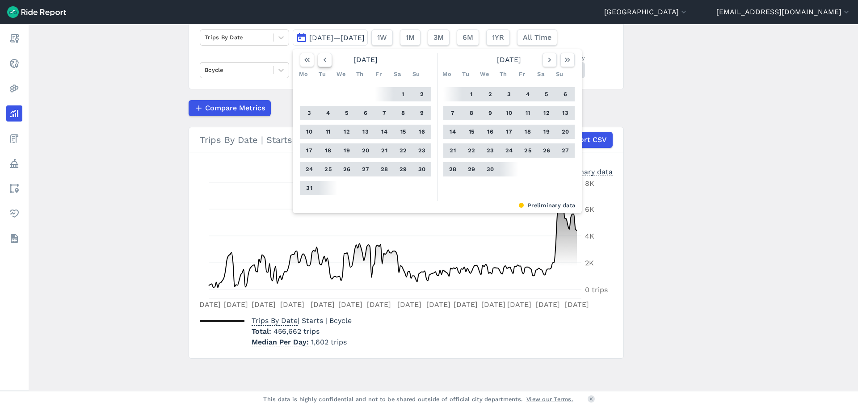
click at [322, 61] on icon "button" at bounding box center [324, 59] width 9 height 9
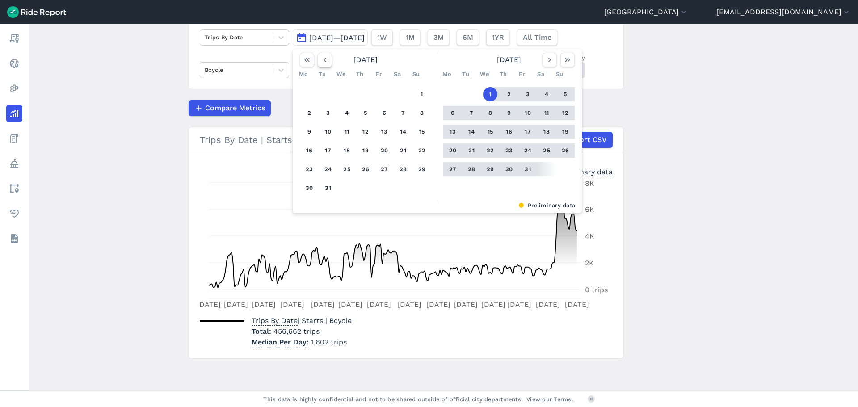
click at [322, 61] on icon "button" at bounding box center [324, 59] width 9 height 9
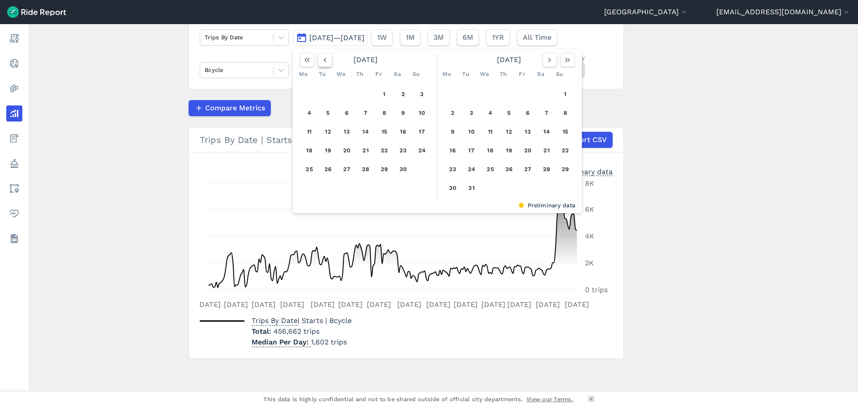
click at [322, 61] on icon "button" at bounding box center [324, 59] width 9 height 9
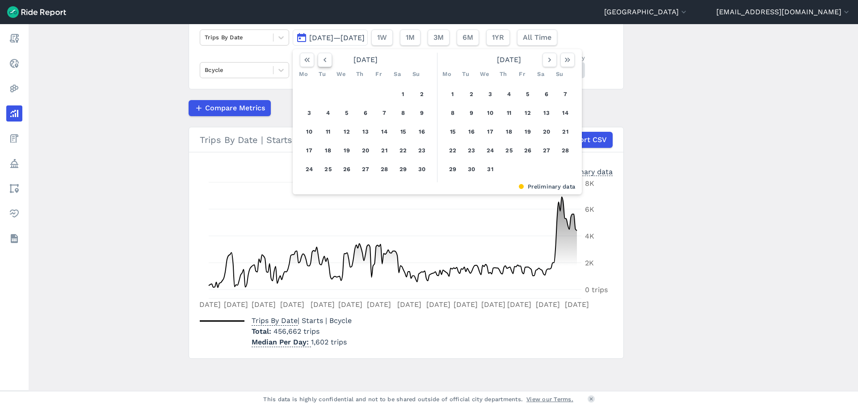
click at [322, 61] on icon "button" at bounding box center [324, 59] width 9 height 9
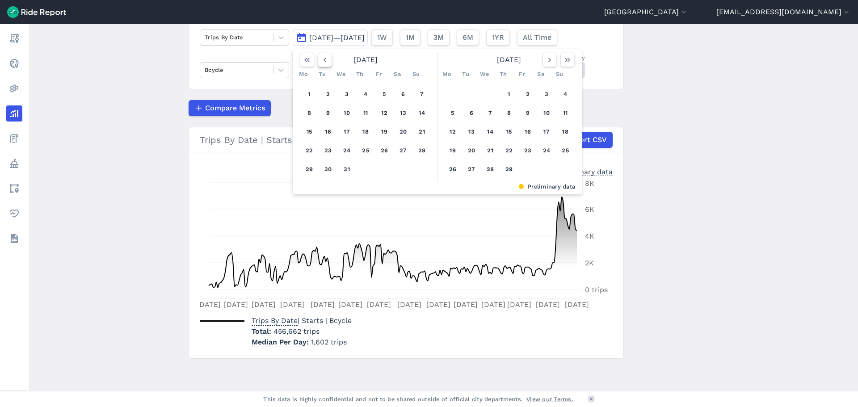
click at [322, 61] on icon "button" at bounding box center [324, 59] width 9 height 9
click at [385, 96] on button "1" at bounding box center [384, 94] width 14 height 14
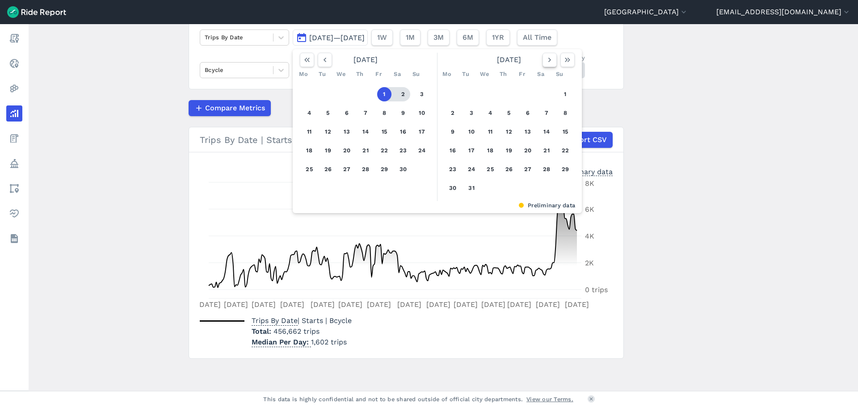
click at [543, 63] on button "button" at bounding box center [550, 60] width 14 height 14
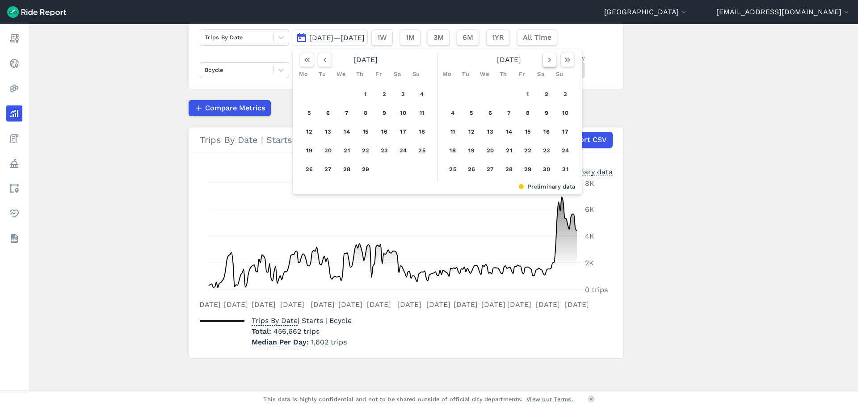
click at [543, 63] on button "button" at bounding box center [550, 60] width 14 height 14
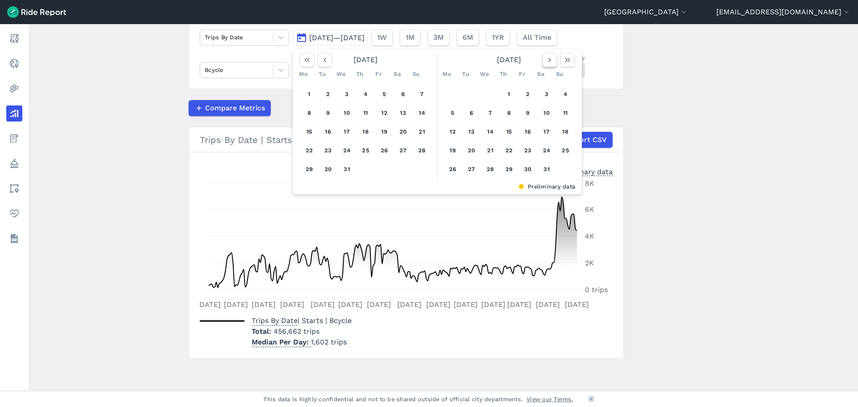
click at [543, 63] on button "button" at bounding box center [550, 60] width 14 height 14
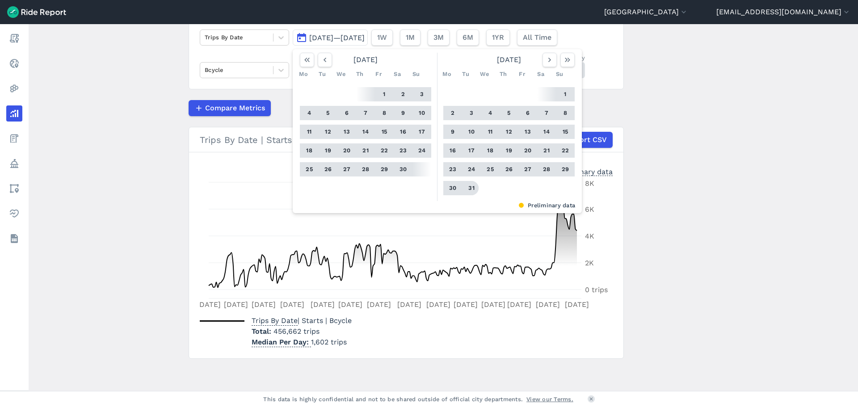
click at [468, 186] on button "31" at bounding box center [471, 188] width 14 height 14
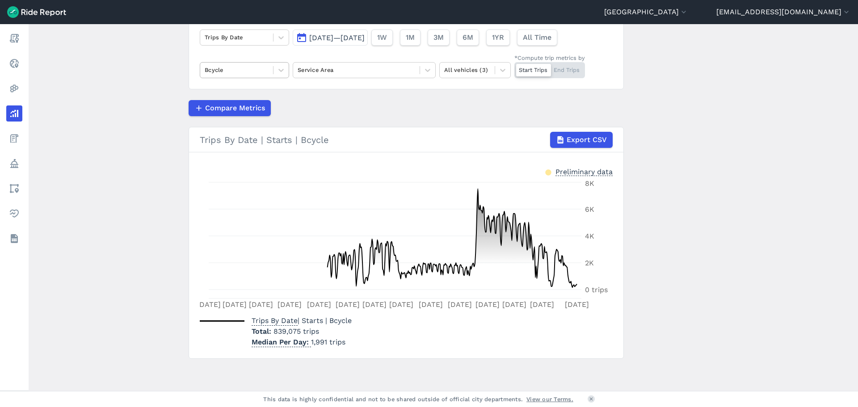
click at [237, 72] on div at bounding box center [237, 70] width 64 height 10
click at [243, 113] on div "Lime" at bounding box center [244, 107] width 89 height 16
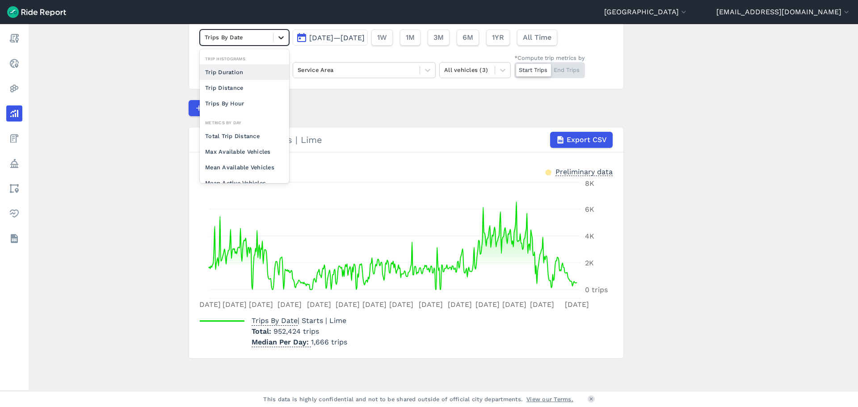
click at [273, 40] on div at bounding box center [280, 37] width 15 height 15
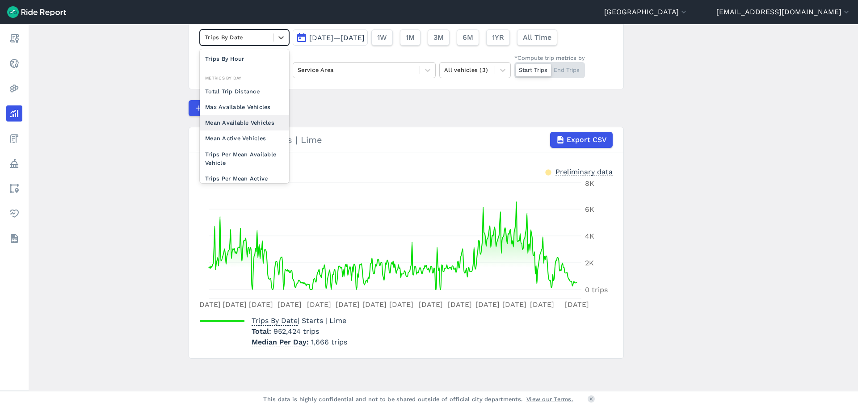
scroll to position [78, 0]
click at [240, 123] on div "Trips Per Mean Available Vehicle" at bounding box center [244, 126] width 89 height 24
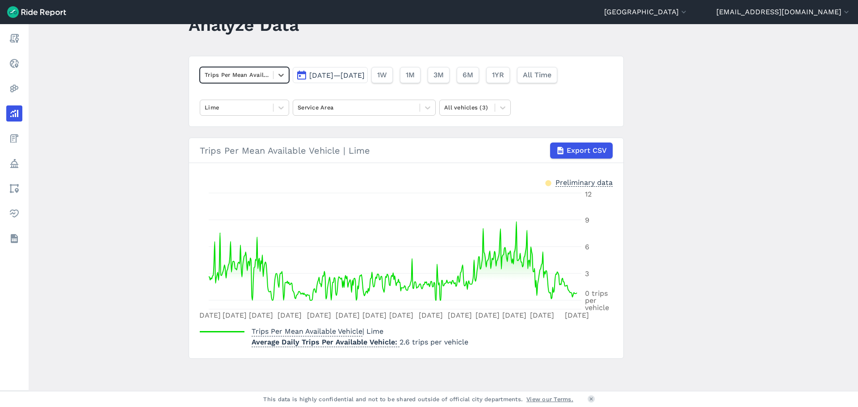
scroll to position [35, 0]
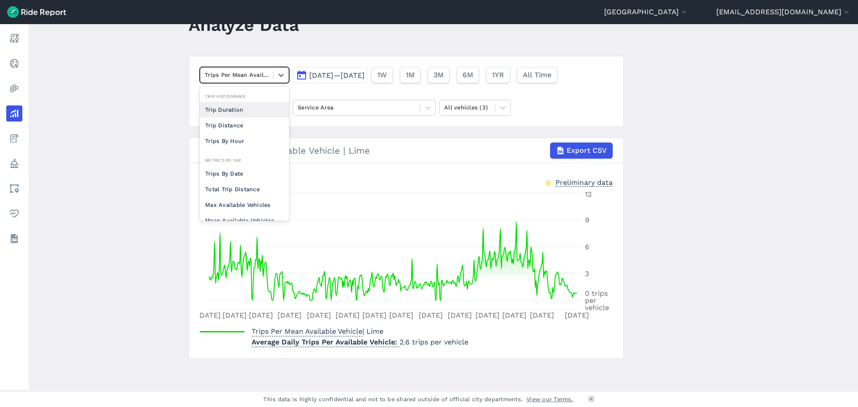
click at [247, 74] on div at bounding box center [237, 75] width 64 height 10
click at [241, 175] on div "Trips By Date" at bounding box center [244, 174] width 89 height 16
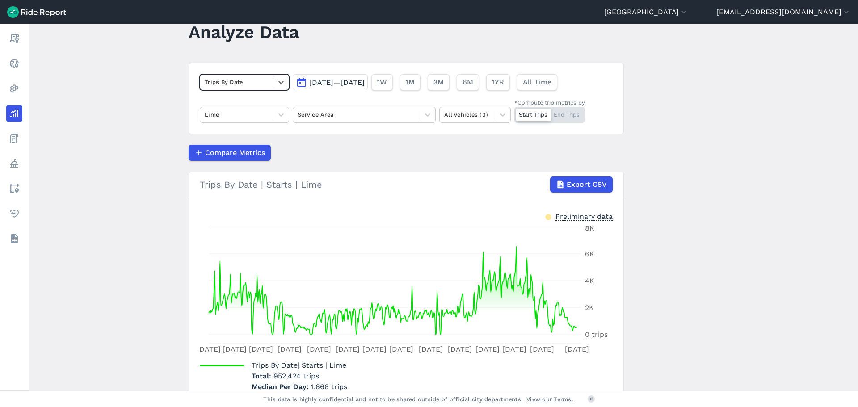
scroll to position [72, 0]
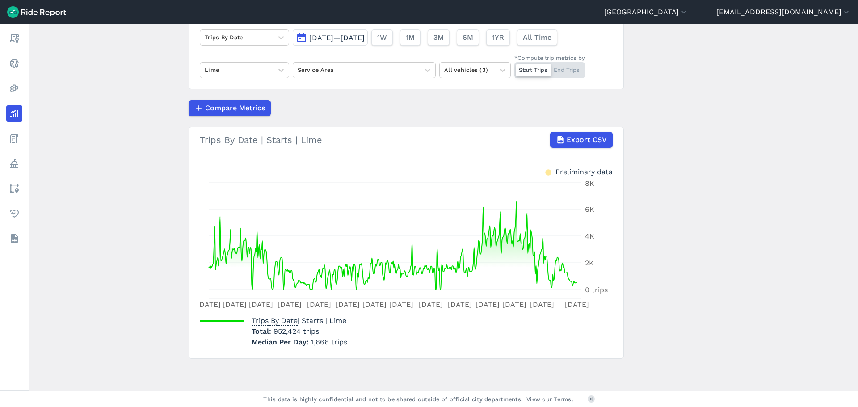
click at [309, 36] on span "[DATE]—[DATE]" at bounding box center [336, 38] width 55 height 8
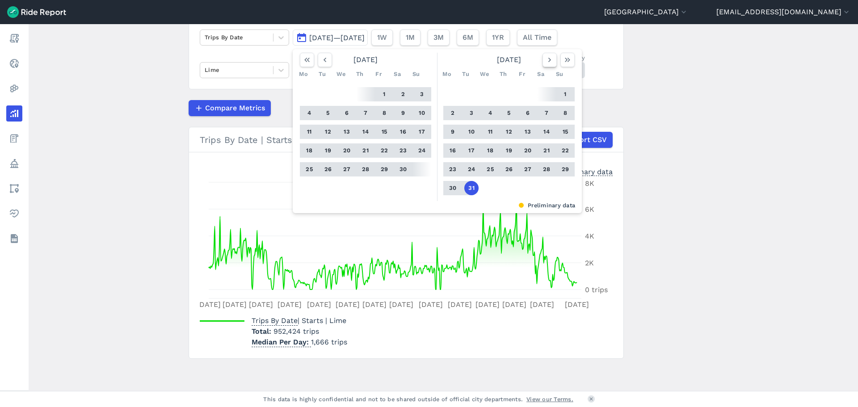
click at [547, 60] on icon "button" at bounding box center [549, 59] width 9 height 9
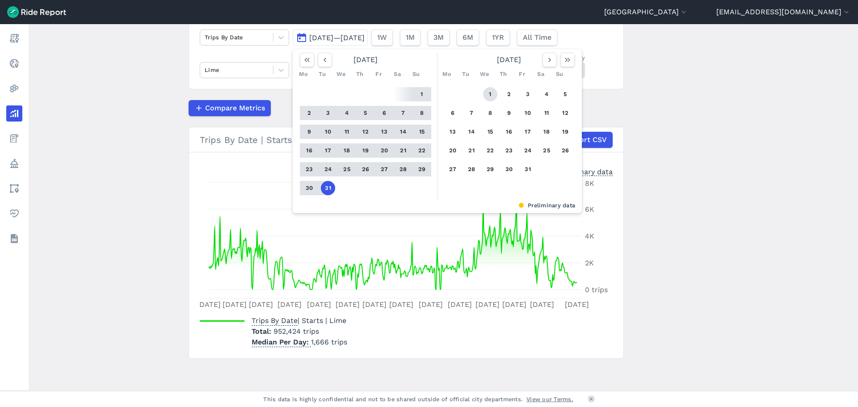
click at [486, 93] on button "1" at bounding box center [490, 94] width 14 height 14
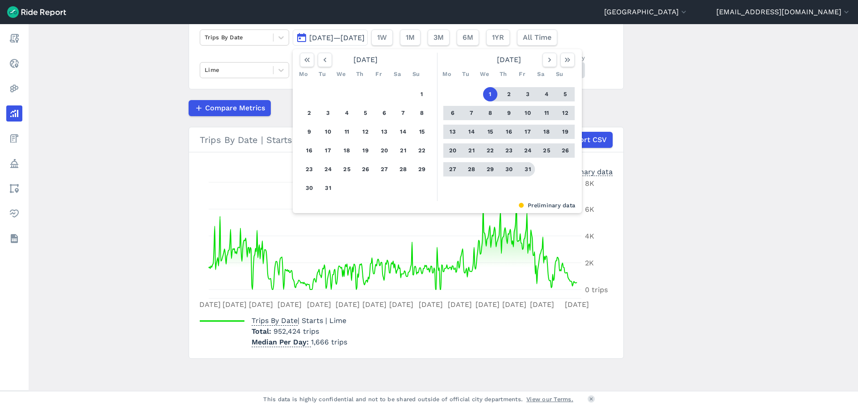
click at [526, 171] on button "31" at bounding box center [528, 169] width 14 height 14
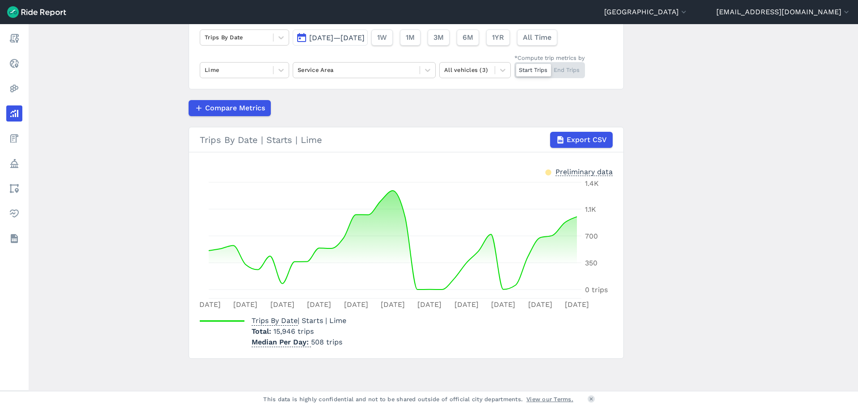
click at [302, 34] on button "[DATE]—[DATE]" at bounding box center [330, 37] width 75 height 16
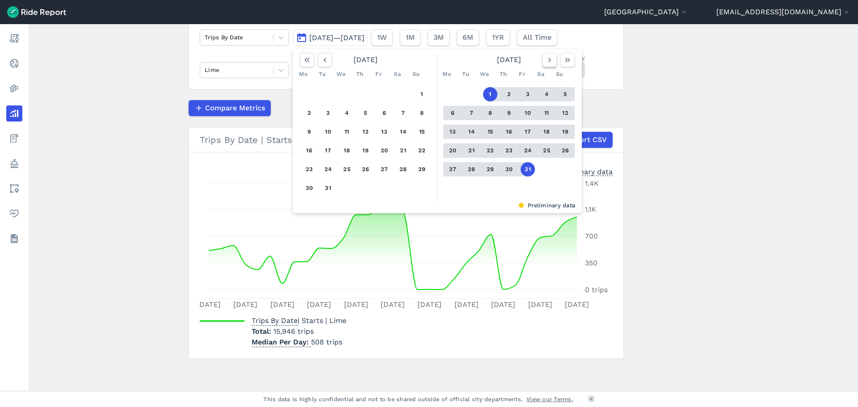
click at [554, 60] on button "button" at bounding box center [550, 60] width 14 height 14
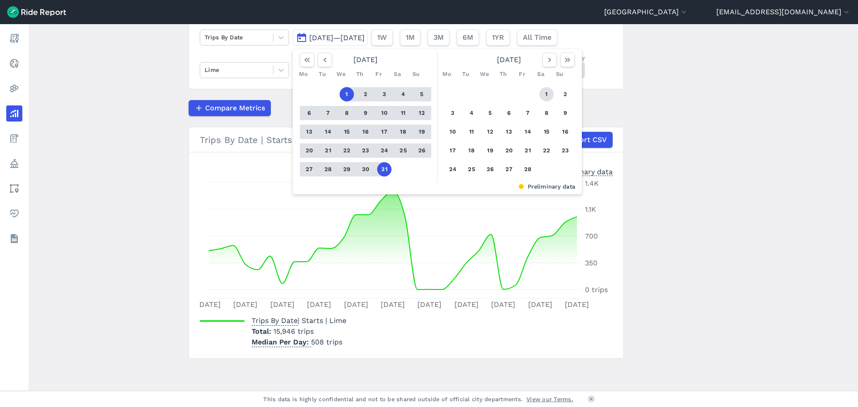
click at [545, 93] on button "1" at bounding box center [546, 94] width 14 height 14
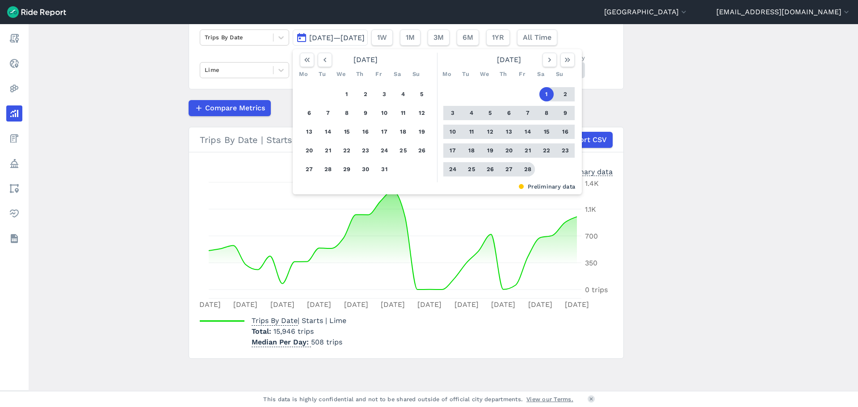
click at [528, 168] on button "28" at bounding box center [528, 169] width 14 height 14
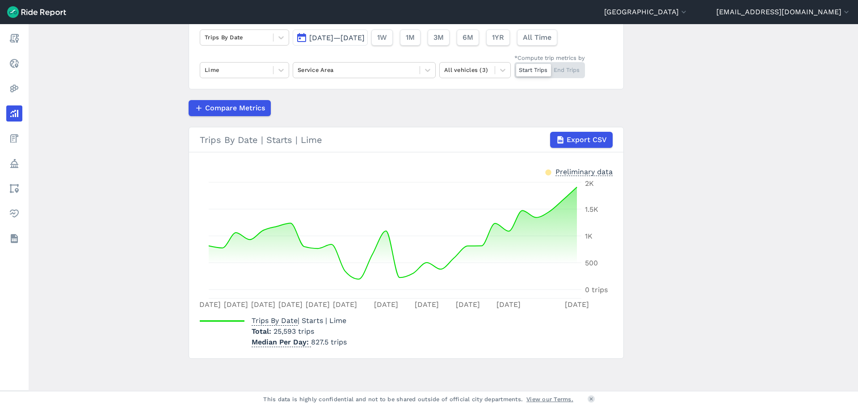
click at [302, 38] on button "[DATE]—[DATE]" at bounding box center [330, 37] width 75 height 16
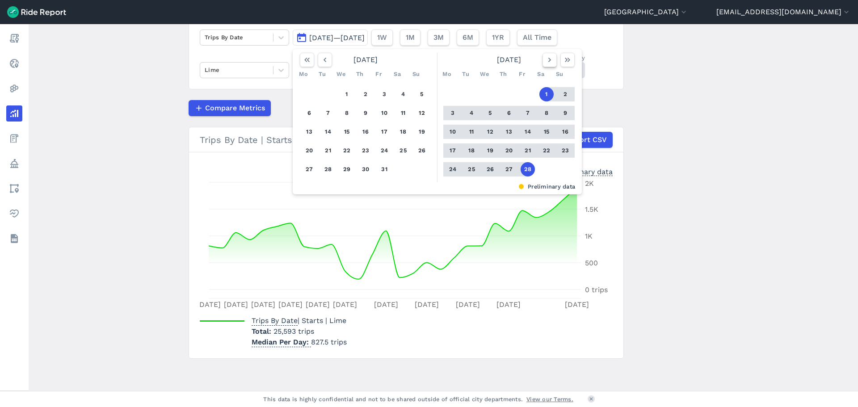
click at [547, 60] on icon "button" at bounding box center [549, 59] width 9 height 9
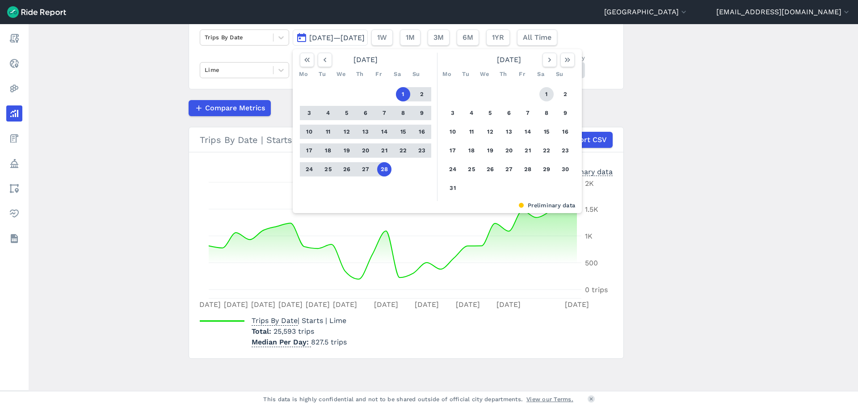
click at [546, 93] on button "1" at bounding box center [546, 94] width 14 height 14
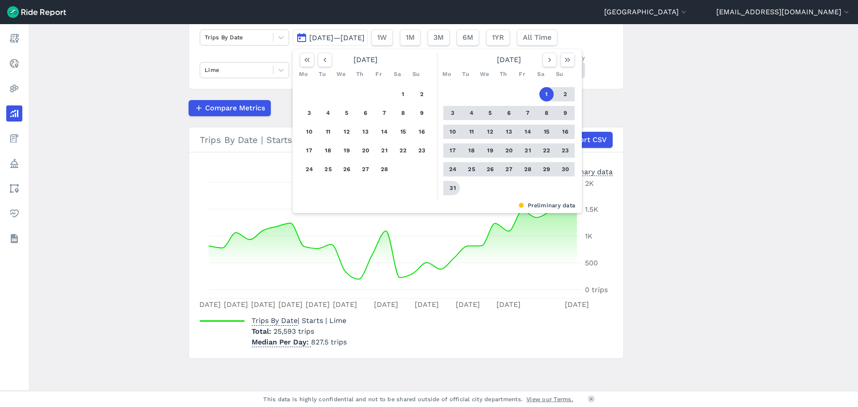
click at [447, 189] on button "31" at bounding box center [453, 188] width 14 height 14
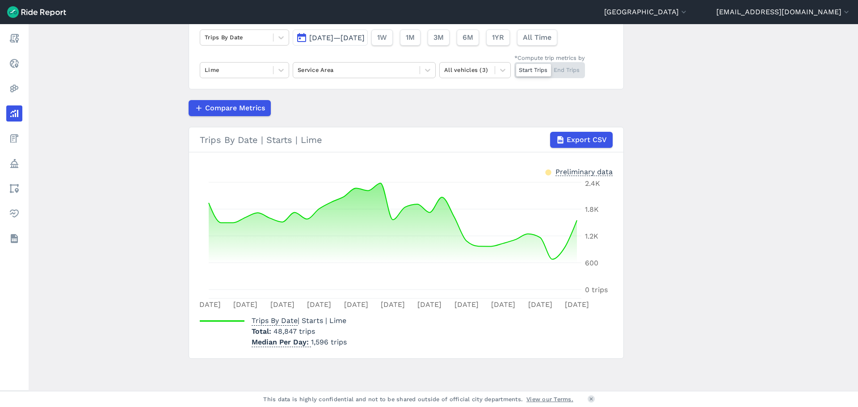
click at [303, 38] on button "[DATE]—[DATE]" at bounding box center [330, 37] width 75 height 16
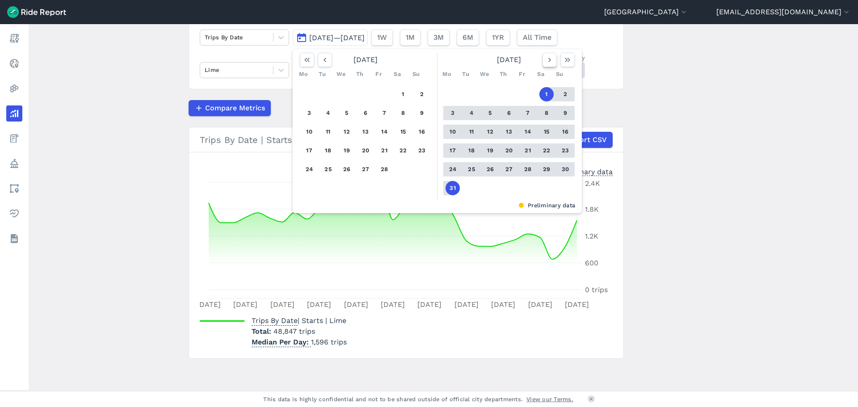
click at [545, 62] on icon "button" at bounding box center [549, 59] width 9 height 9
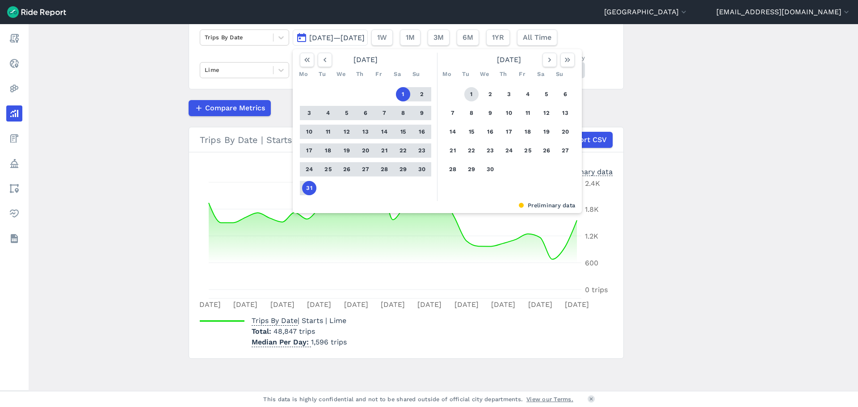
click at [471, 95] on button "1" at bounding box center [471, 94] width 14 height 14
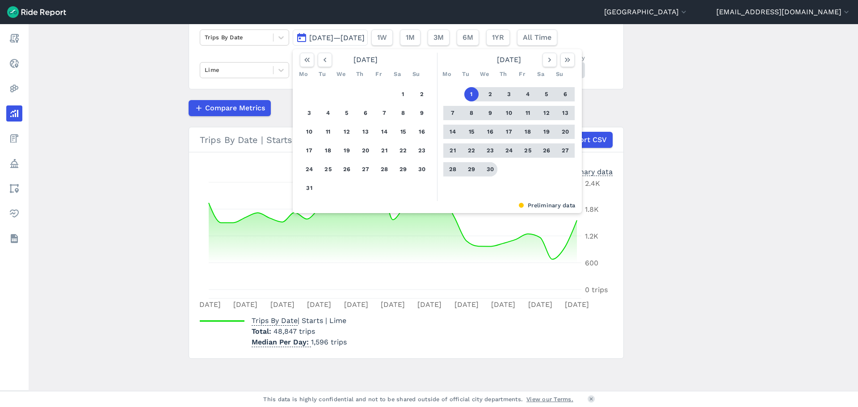
click at [489, 168] on button "30" at bounding box center [490, 169] width 14 height 14
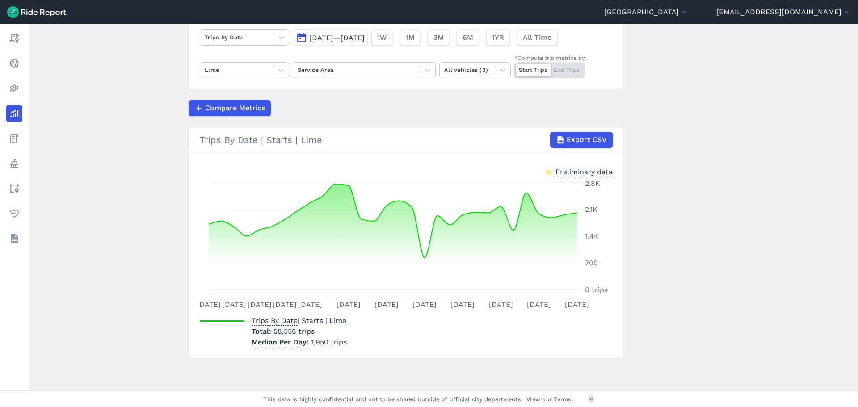
click at [364, 42] on button "[DATE]—[DATE]" at bounding box center [330, 37] width 75 height 16
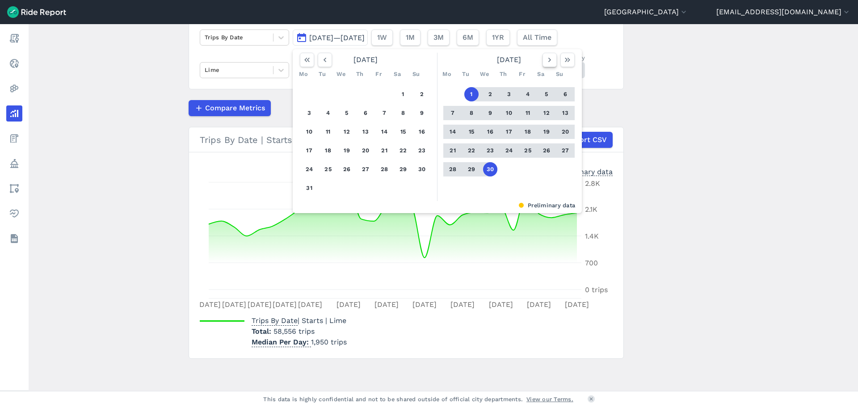
click at [547, 58] on icon "button" at bounding box center [549, 59] width 9 height 9
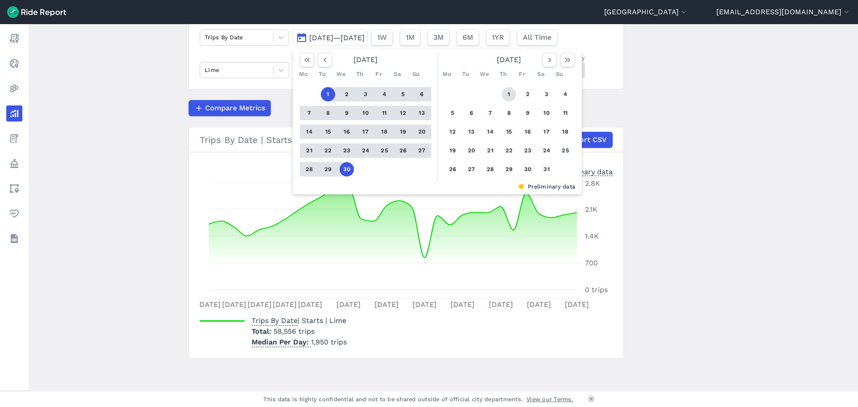
click at [505, 96] on button "1" at bounding box center [509, 94] width 14 height 14
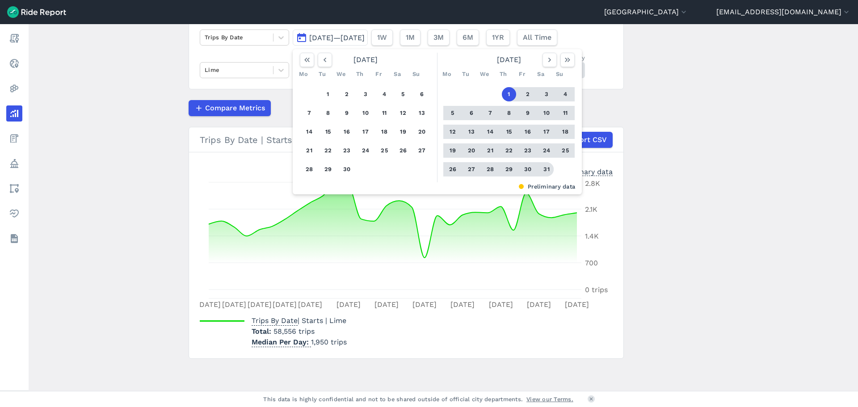
click at [550, 172] on button "31" at bounding box center [546, 169] width 14 height 14
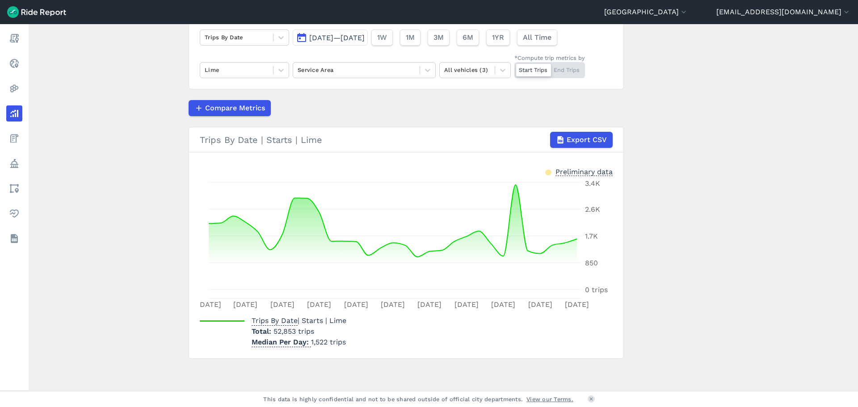
click at [312, 39] on span "[DATE]—[DATE]" at bounding box center [336, 38] width 55 height 8
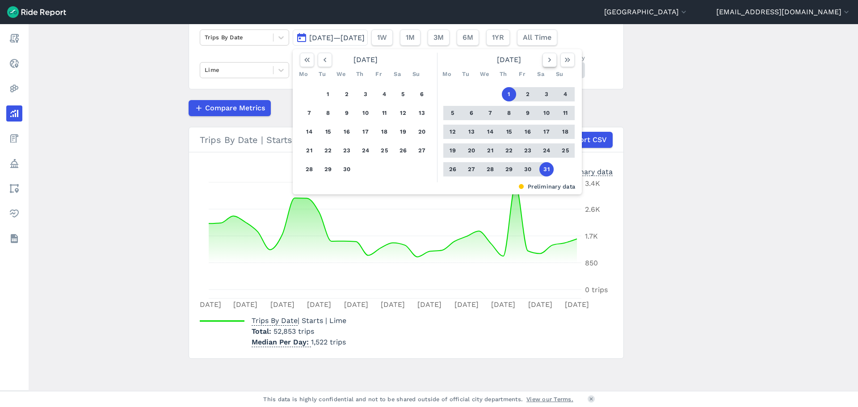
click at [545, 63] on icon "button" at bounding box center [549, 59] width 9 height 9
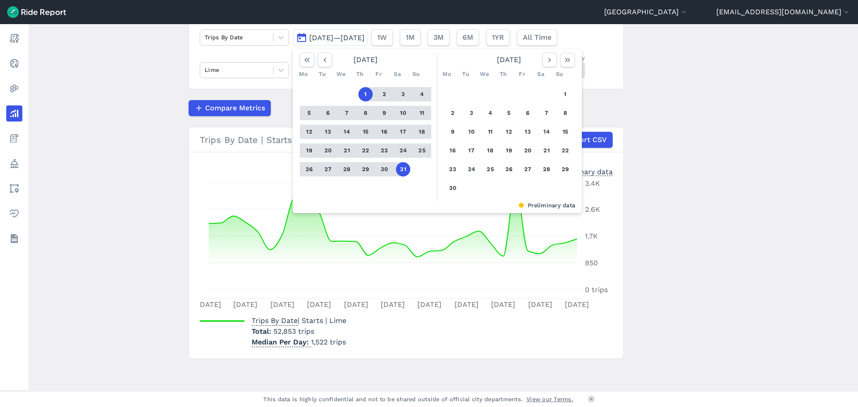
drag, startPoint x: 569, startPoint y: 96, endPoint x: 460, endPoint y: 159, distance: 125.9
click at [568, 96] on button "1" at bounding box center [565, 94] width 14 height 14
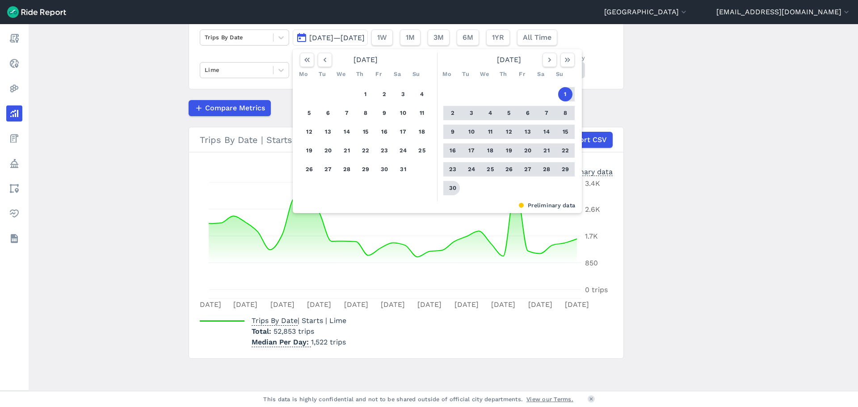
click at [454, 185] on button "30" at bounding box center [453, 188] width 14 height 14
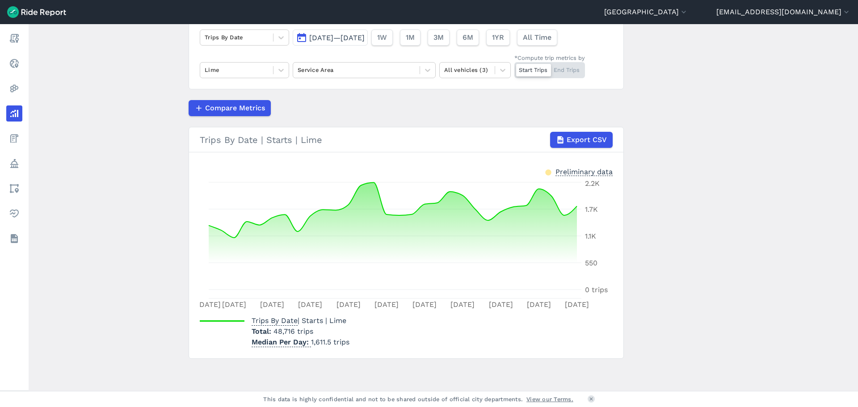
click at [304, 32] on button "[DATE]—[DATE]" at bounding box center [330, 37] width 75 height 16
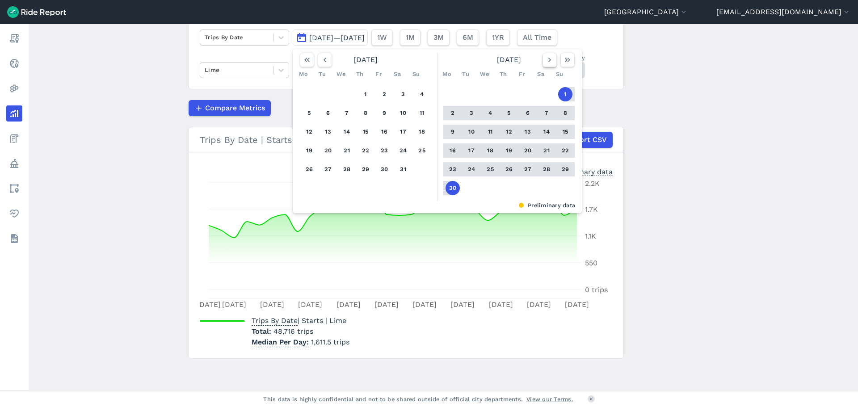
click at [549, 64] on icon "button" at bounding box center [549, 59] width 9 height 9
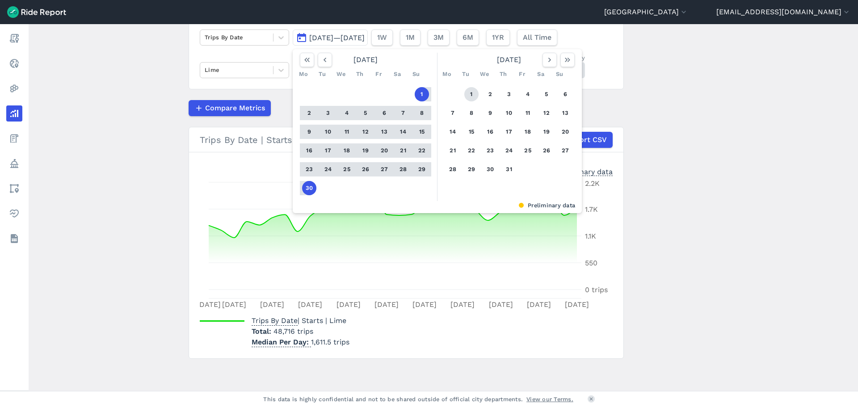
click at [468, 94] on button "1" at bounding box center [471, 94] width 14 height 14
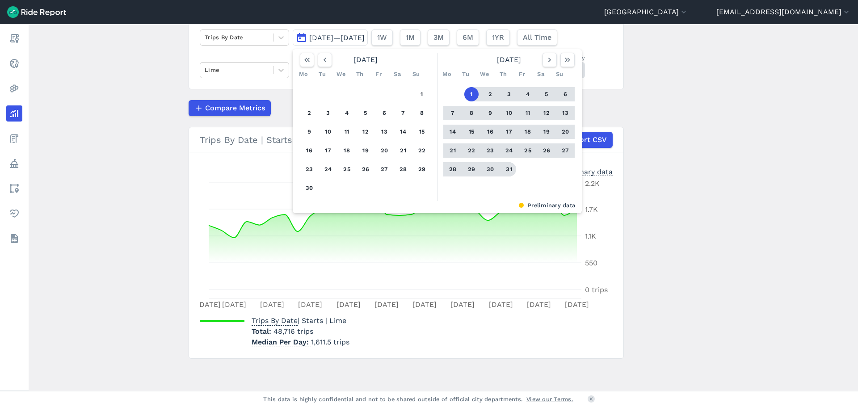
click at [507, 166] on button "31" at bounding box center [509, 169] width 14 height 14
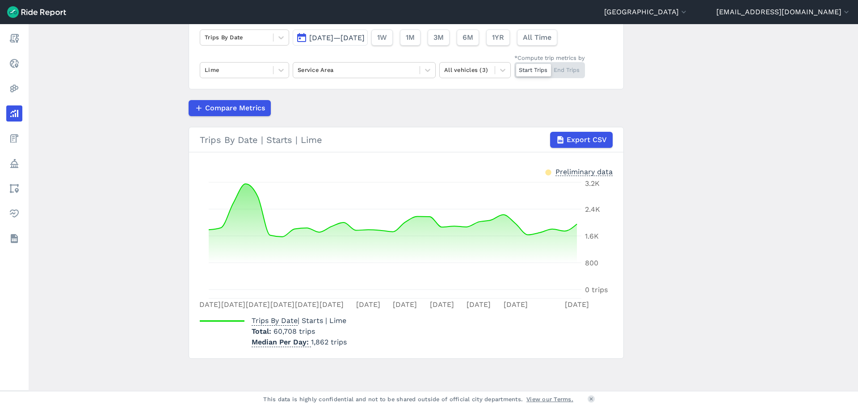
click at [301, 38] on button "[DATE]—[DATE]" at bounding box center [330, 37] width 75 height 16
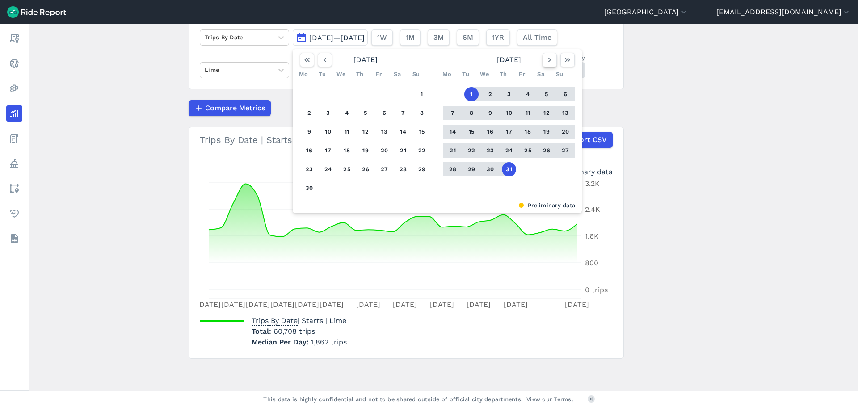
click at [548, 59] on use "button" at bounding box center [549, 60] width 3 height 4
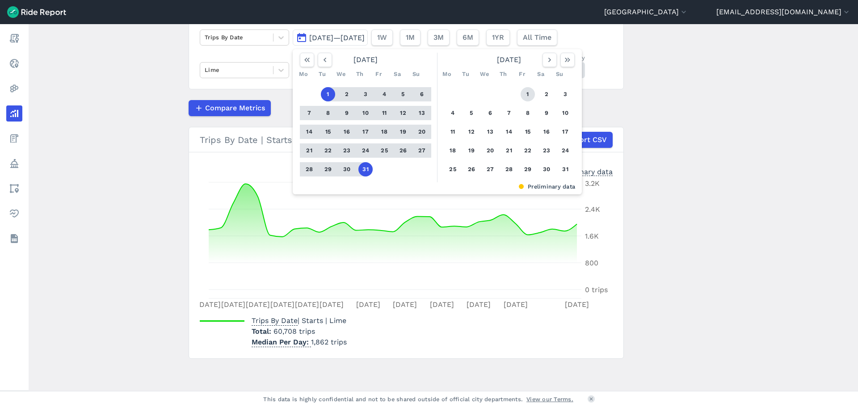
click at [523, 95] on button "1" at bounding box center [528, 94] width 14 height 14
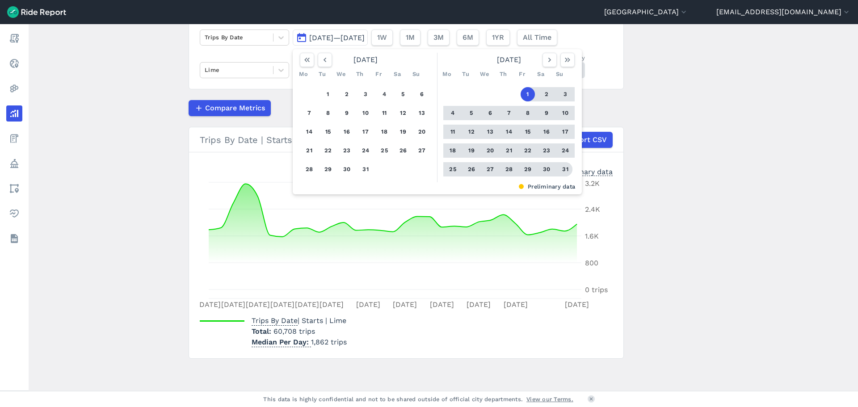
click at [567, 173] on button "31" at bounding box center [565, 169] width 14 height 14
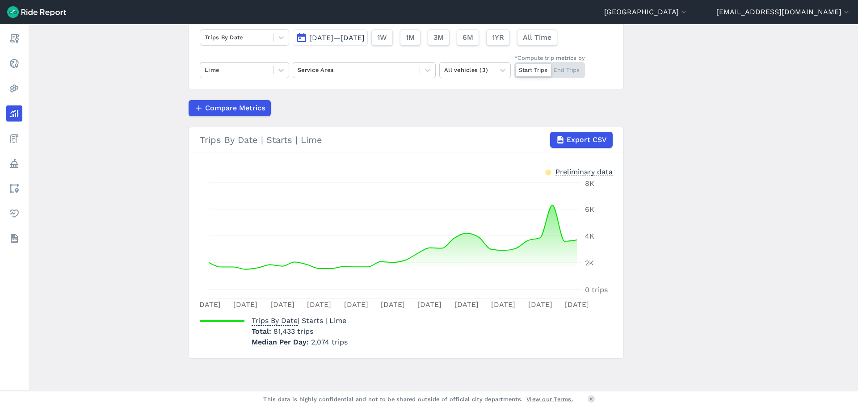
click at [144, 241] on main "Analyze Data Trips By Date [DATE]—[DATE] 1W 1M 3M 6M 1YR All Time Lime Service …" at bounding box center [443, 207] width 829 height 367
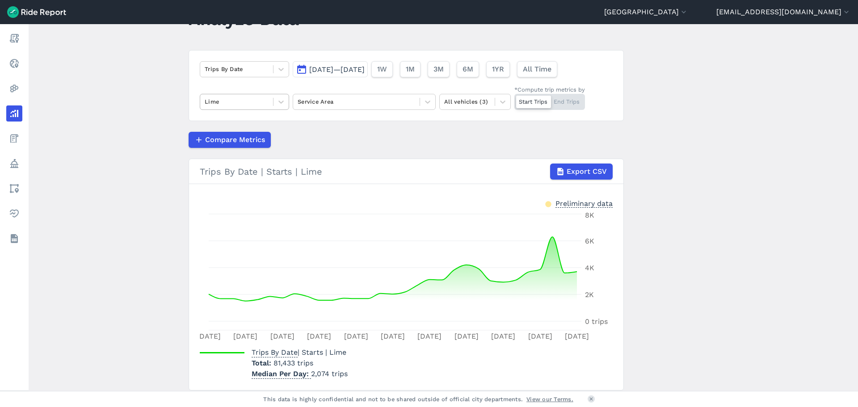
scroll to position [28, 0]
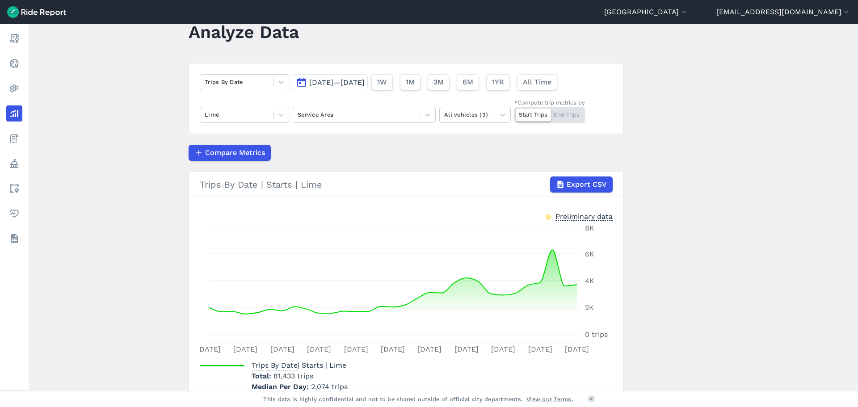
click at [304, 79] on button "[DATE]—[DATE]" at bounding box center [330, 82] width 75 height 16
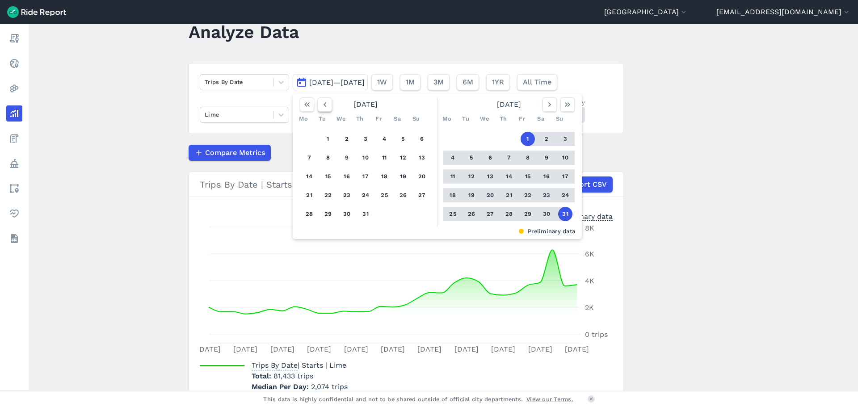
click at [320, 109] on icon "button" at bounding box center [324, 104] width 9 height 9
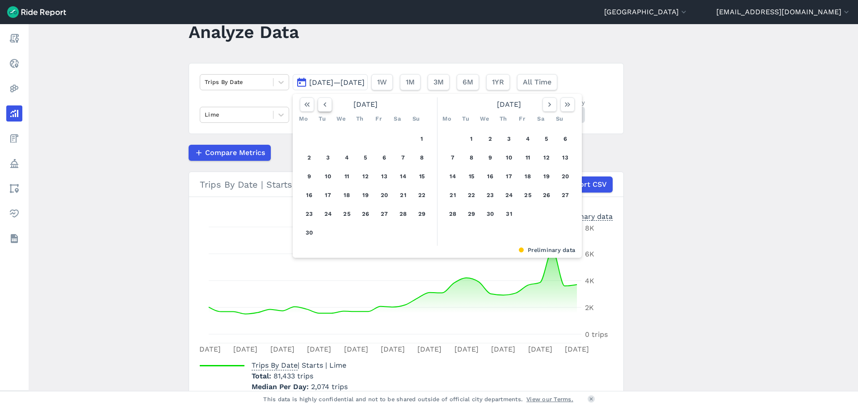
click at [320, 107] on icon "button" at bounding box center [324, 104] width 9 height 9
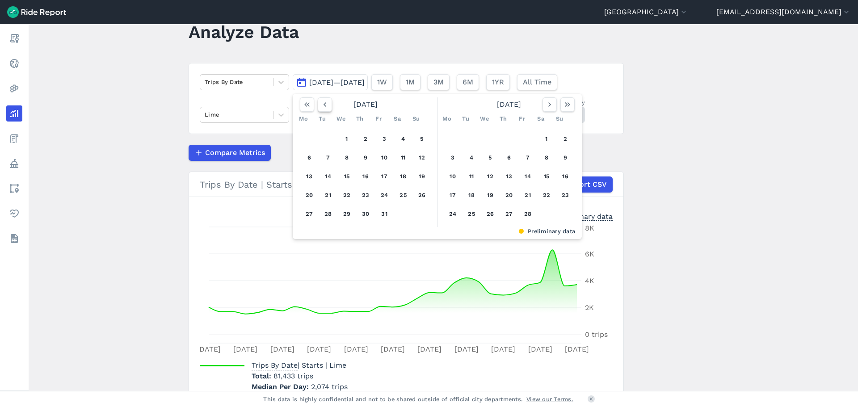
click at [320, 107] on icon "button" at bounding box center [324, 104] width 9 height 9
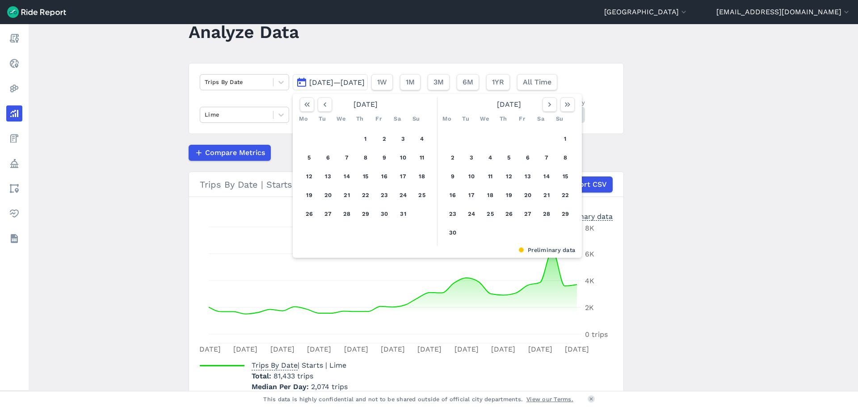
click at [331, 100] on div "[DATE]" at bounding box center [365, 104] width 139 height 14
click at [321, 109] on icon "button" at bounding box center [324, 104] width 9 height 9
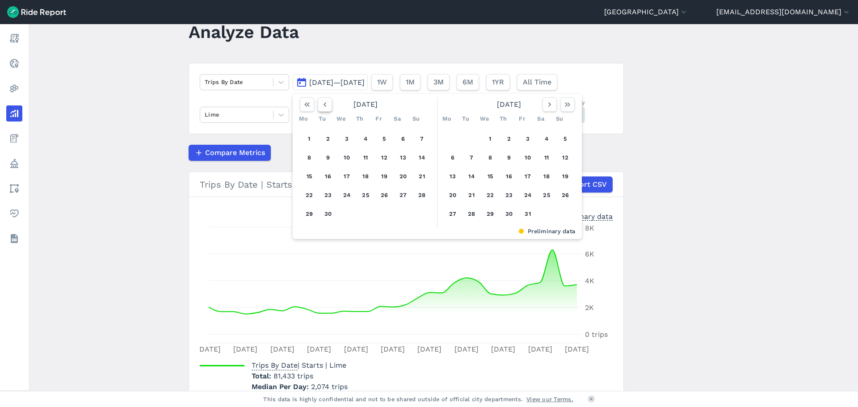
click at [321, 109] on icon "button" at bounding box center [324, 104] width 9 height 9
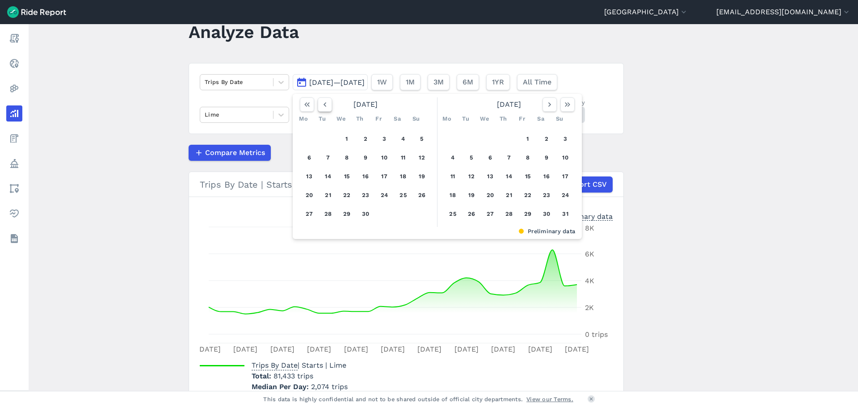
click at [321, 109] on icon "button" at bounding box center [324, 104] width 9 height 9
click at [385, 138] on button "1" at bounding box center [384, 139] width 14 height 14
click at [548, 106] on use "button" at bounding box center [549, 104] width 3 height 4
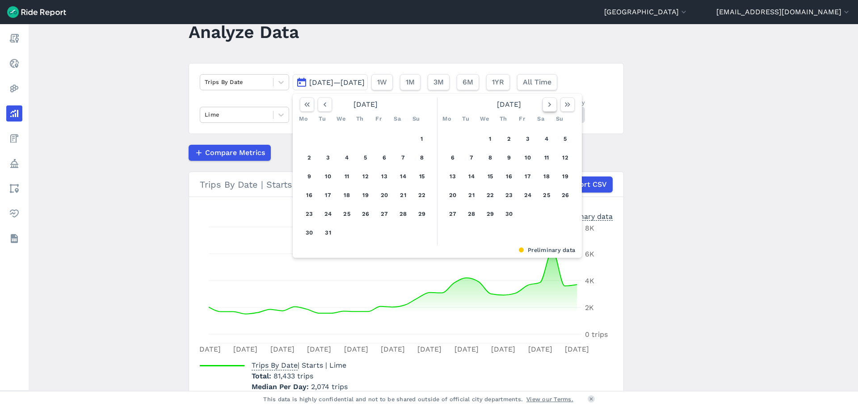
click at [548, 106] on use "button" at bounding box center [549, 104] width 3 height 4
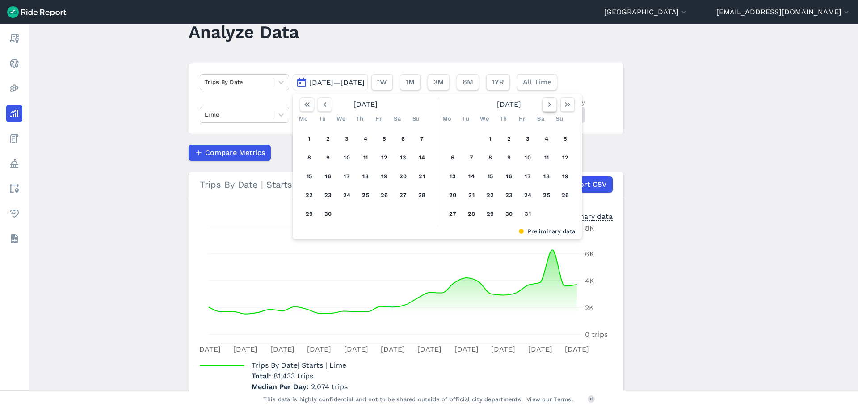
click at [548, 106] on use "button" at bounding box center [549, 104] width 3 height 4
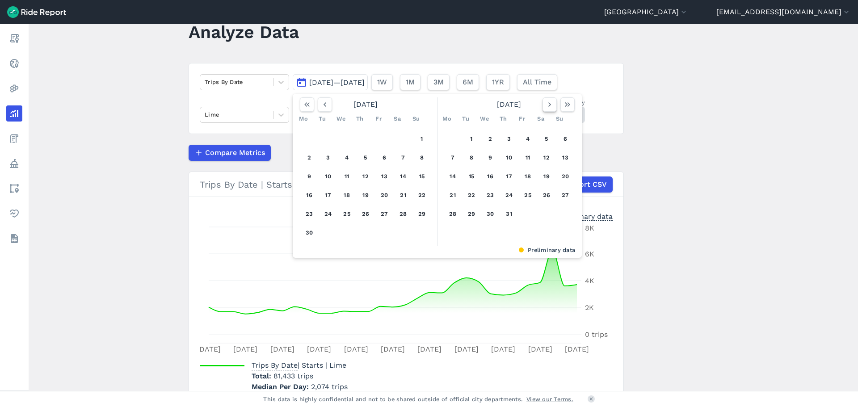
click at [548, 106] on use "button" at bounding box center [549, 104] width 3 height 4
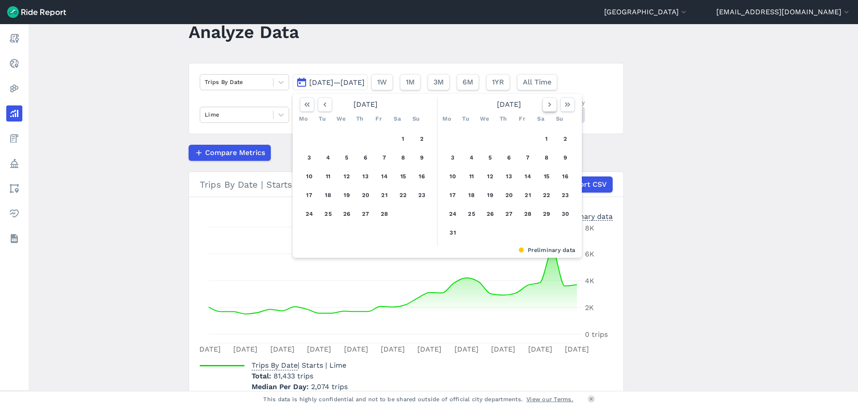
click at [548, 106] on use "button" at bounding box center [549, 104] width 3 height 4
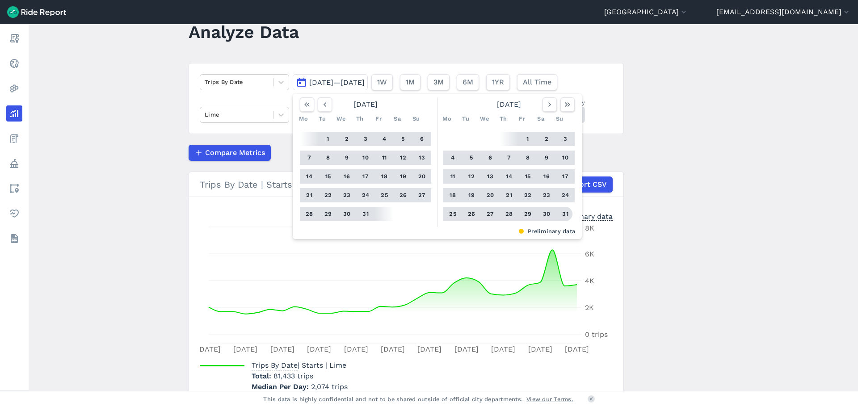
click at [564, 213] on button "31" at bounding box center [565, 214] width 14 height 14
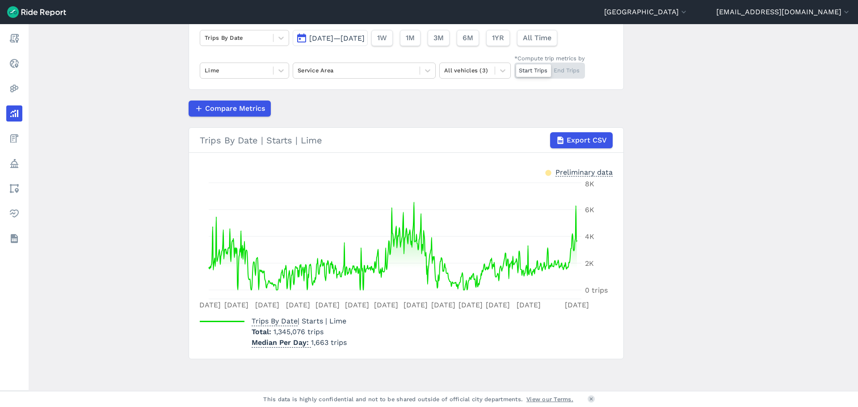
scroll to position [72, 0]
click at [260, 37] on div at bounding box center [237, 37] width 64 height 10
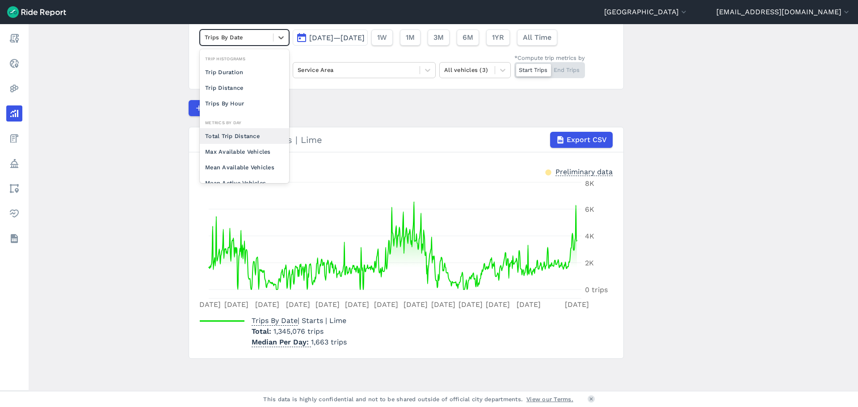
click at [238, 139] on div "Total Trip Distance" at bounding box center [244, 136] width 89 height 16
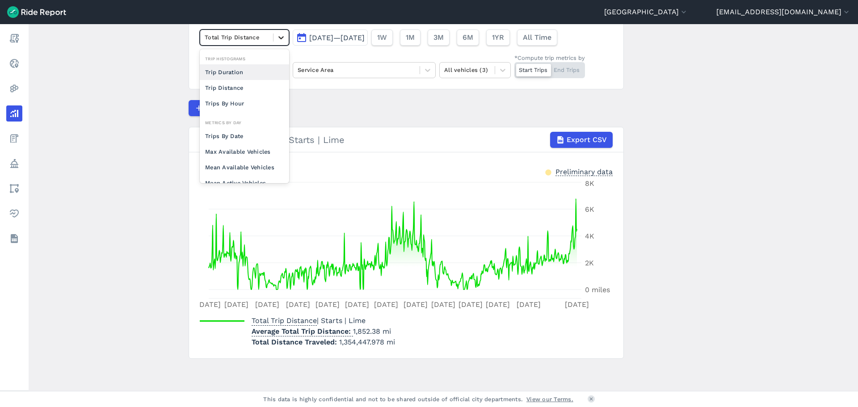
click at [277, 33] on icon at bounding box center [281, 37] width 9 height 9
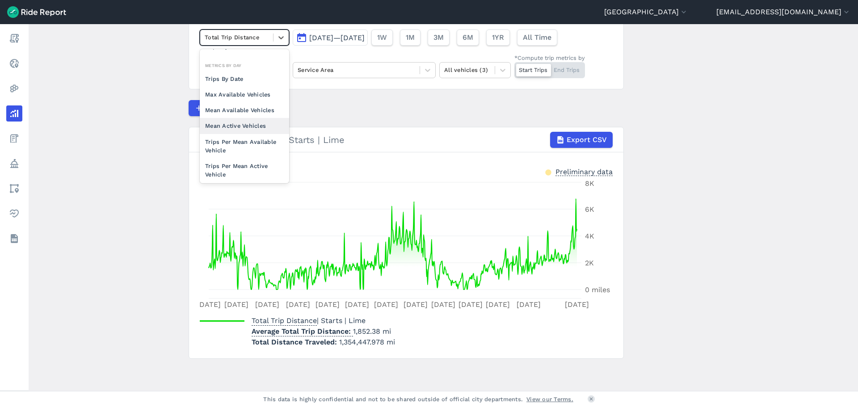
scroll to position [78, 0]
click at [252, 122] on div "Trips Per Mean Available Vehicle" at bounding box center [244, 126] width 89 height 24
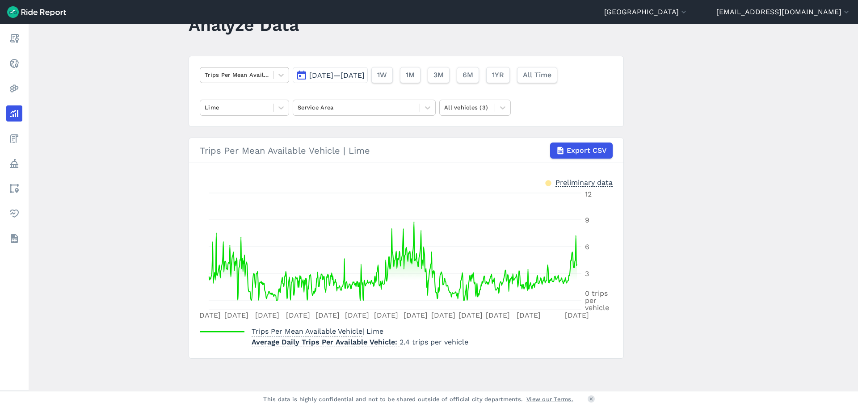
click at [244, 76] on div at bounding box center [237, 75] width 64 height 10
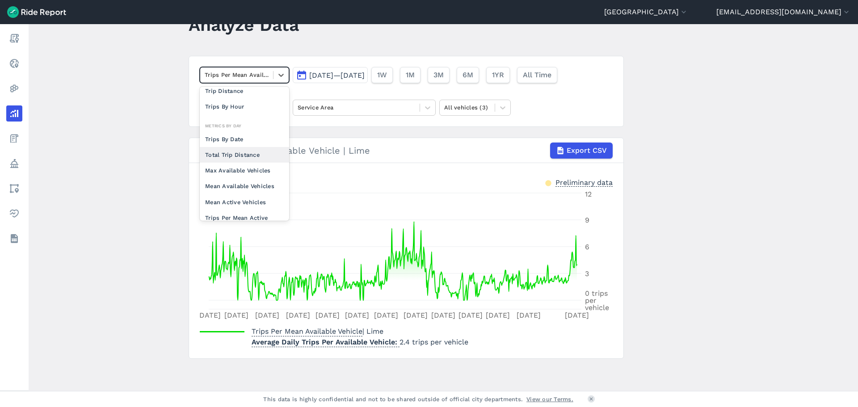
scroll to position [69, 0]
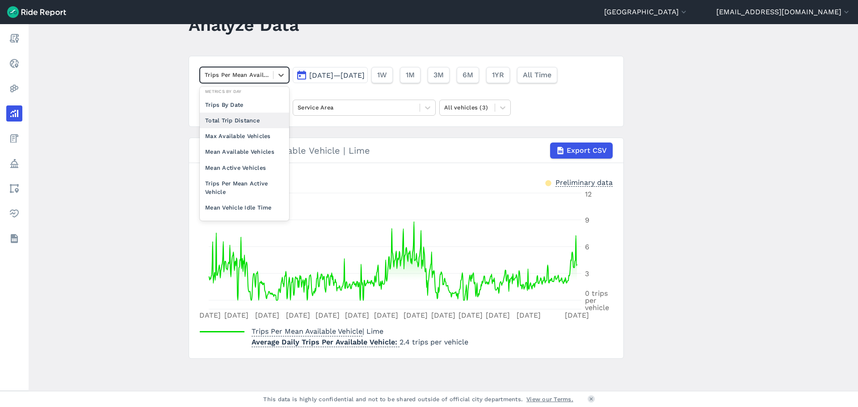
click at [235, 123] on div "Total Trip Distance" at bounding box center [244, 121] width 89 height 16
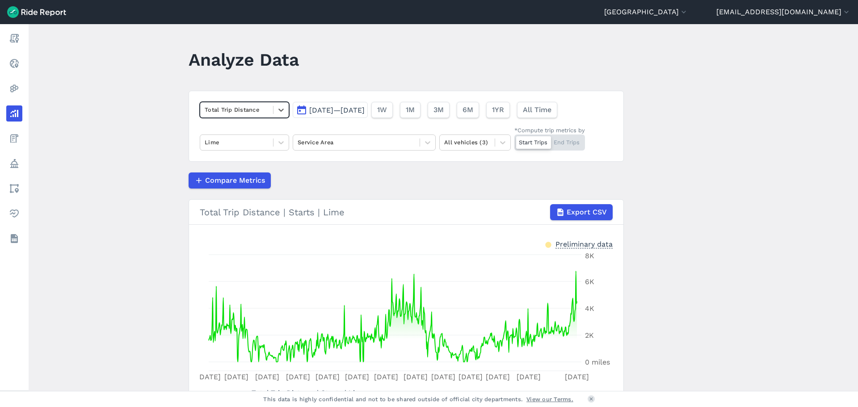
click at [236, 110] on div at bounding box center [237, 110] width 64 height 10
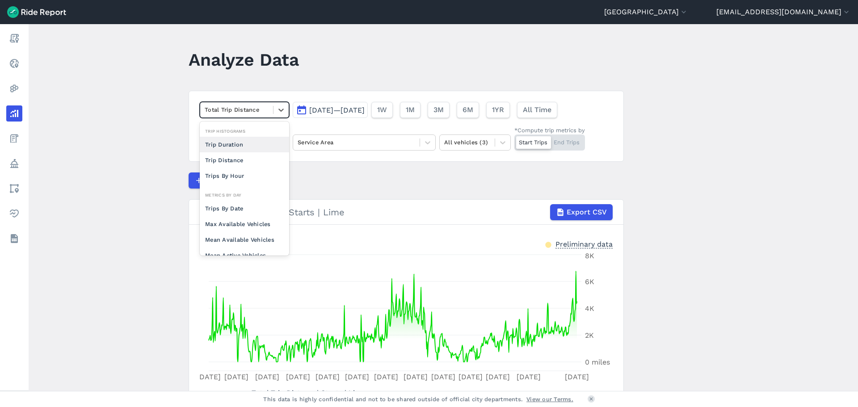
click at [244, 145] on div "Trip Duration" at bounding box center [244, 145] width 89 height 16
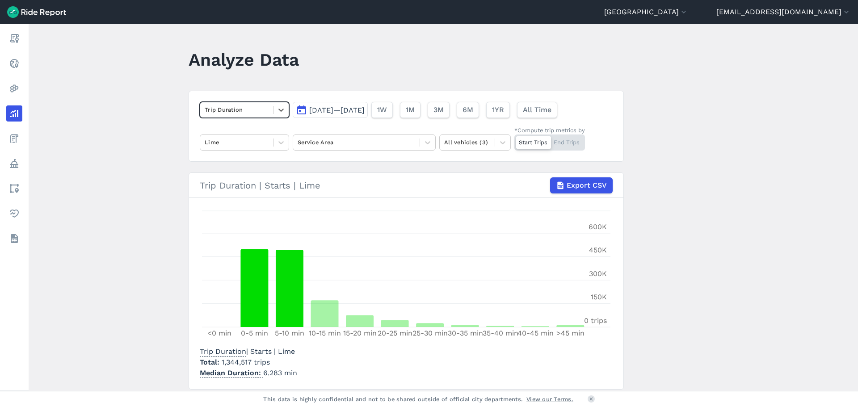
click at [257, 113] on div at bounding box center [237, 110] width 64 height 10
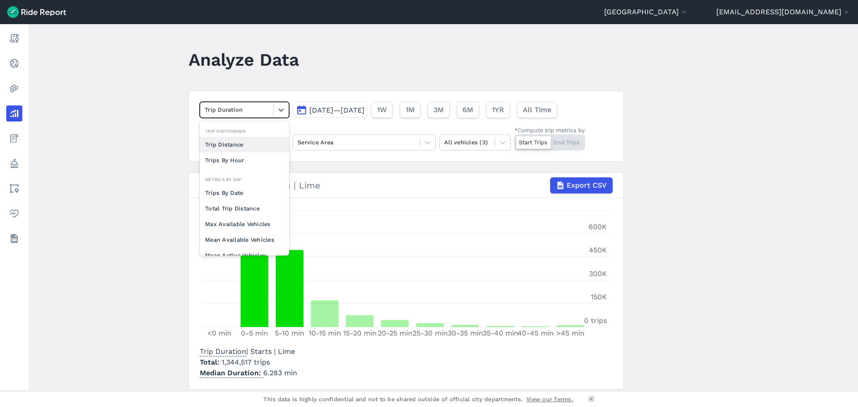
click at [232, 145] on div "Trip Distance" at bounding box center [244, 145] width 89 height 16
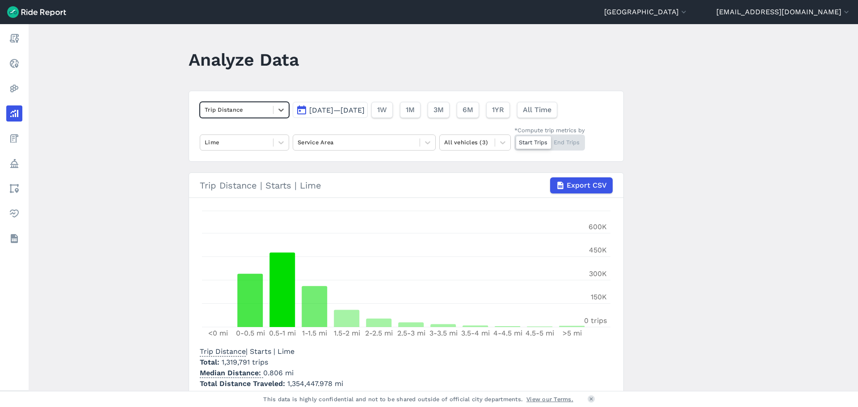
scroll to position [42, 0]
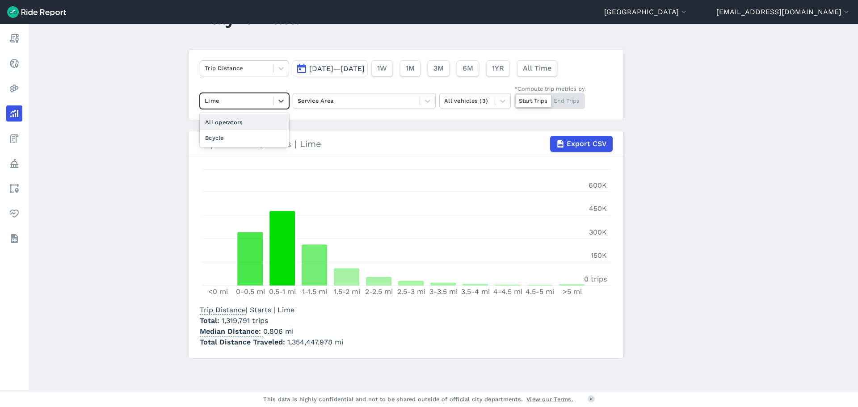
click at [259, 99] on div at bounding box center [237, 101] width 64 height 10
click at [240, 139] on div "Bcycle" at bounding box center [244, 138] width 89 height 16
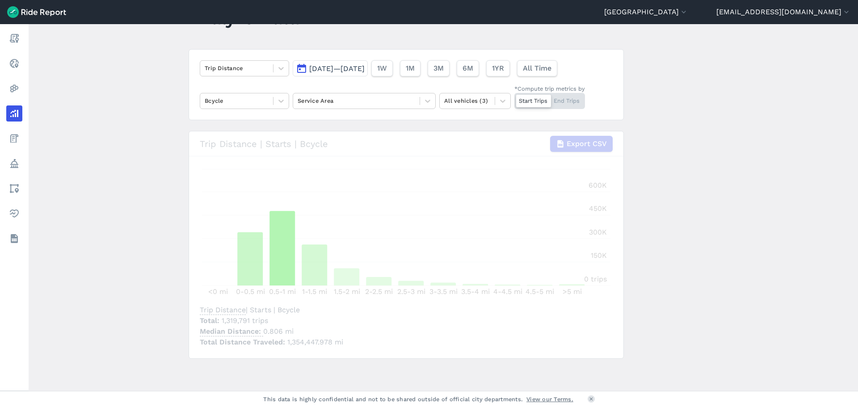
click at [306, 68] on button "[DATE]—[DATE]" at bounding box center [330, 68] width 75 height 16
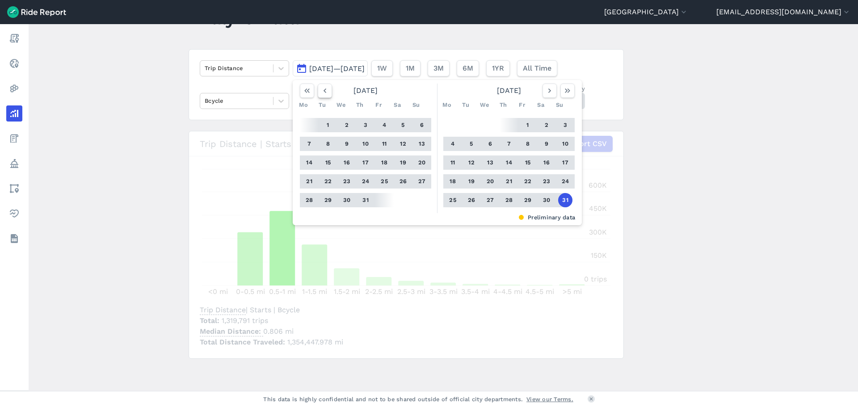
click at [326, 93] on icon "button" at bounding box center [324, 90] width 9 height 9
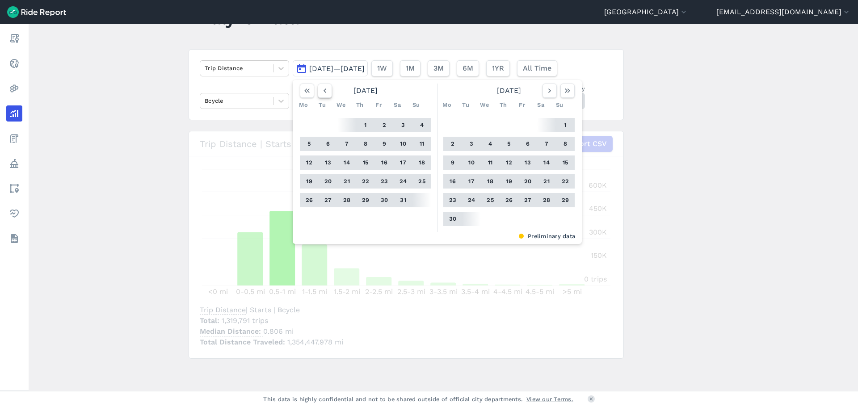
click at [326, 93] on icon "button" at bounding box center [324, 90] width 9 height 9
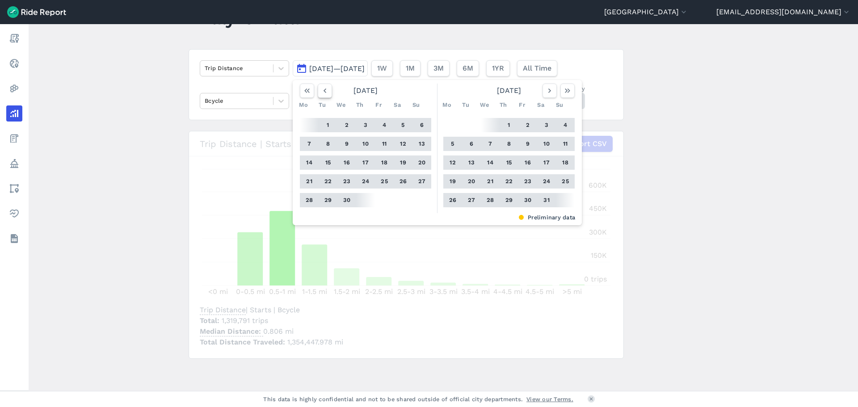
click at [326, 93] on icon "button" at bounding box center [324, 90] width 9 height 9
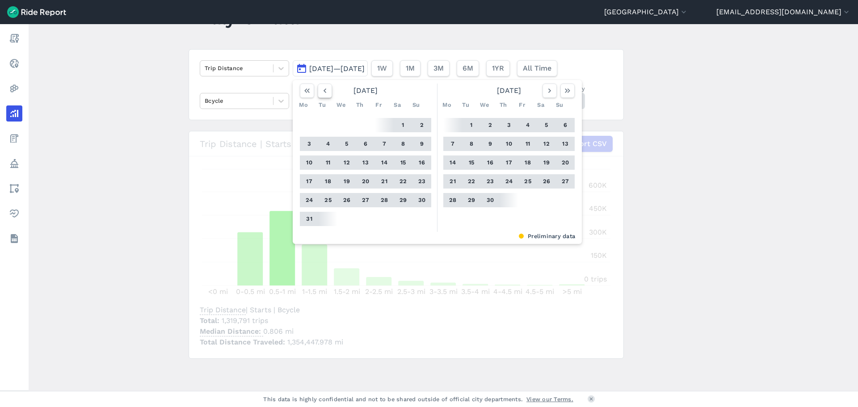
click at [326, 93] on icon "button" at bounding box center [324, 90] width 9 height 9
click at [324, 89] on use "button" at bounding box center [325, 90] width 3 height 4
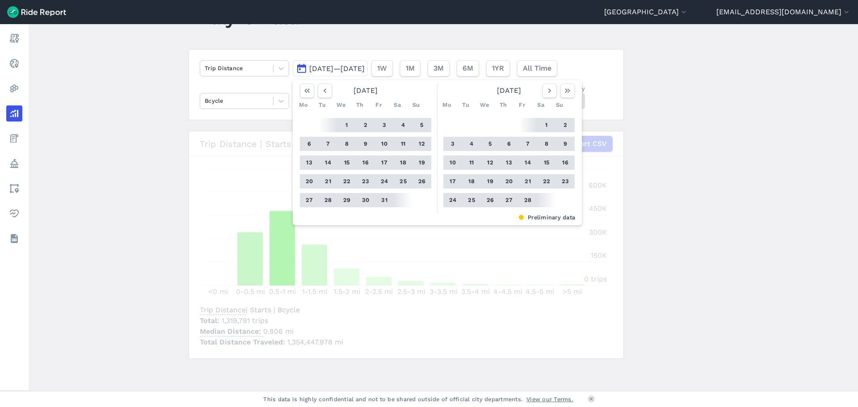
click at [345, 124] on button "1" at bounding box center [347, 125] width 14 height 14
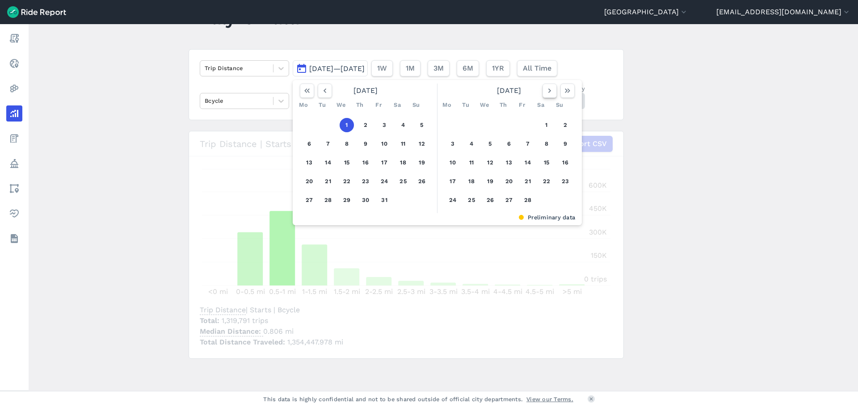
click at [549, 90] on use "button" at bounding box center [549, 90] width 3 height 4
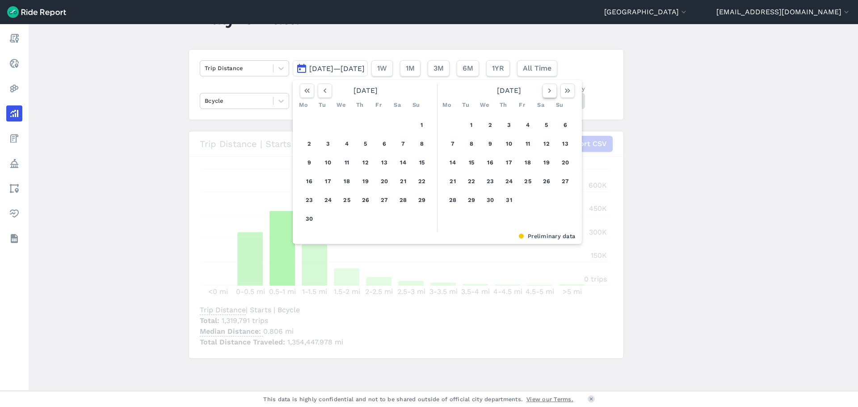
click at [549, 90] on use "button" at bounding box center [549, 90] width 3 height 4
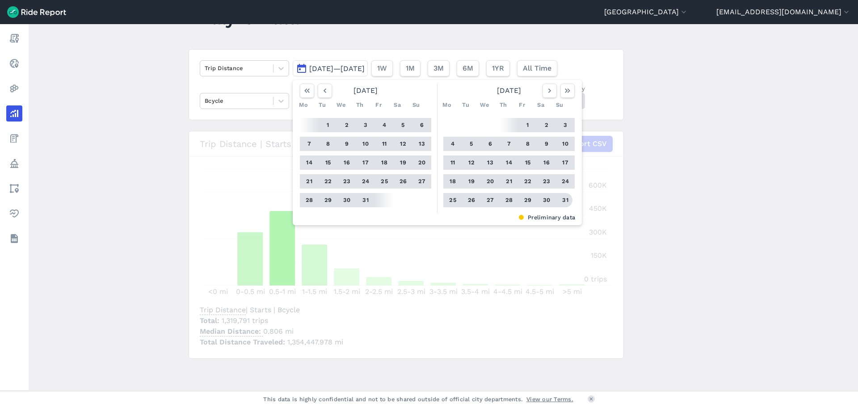
click at [564, 200] on button "31" at bounding box center [565, 200] width 14 height 14
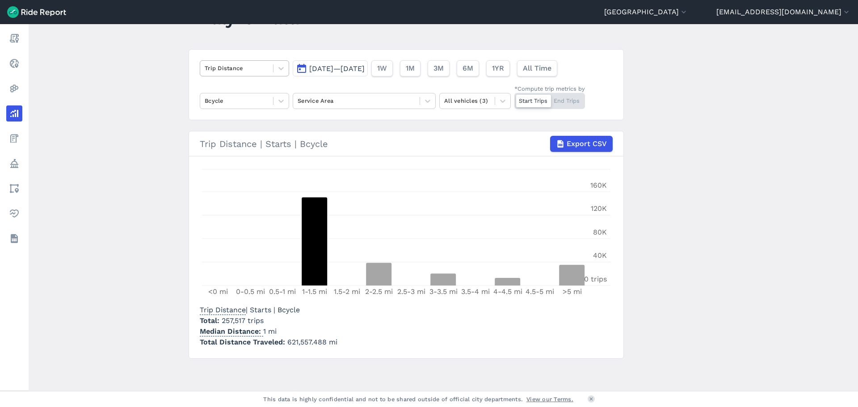
click at [260, 72] on div at bounding box center [237, 68] width 64 height 10
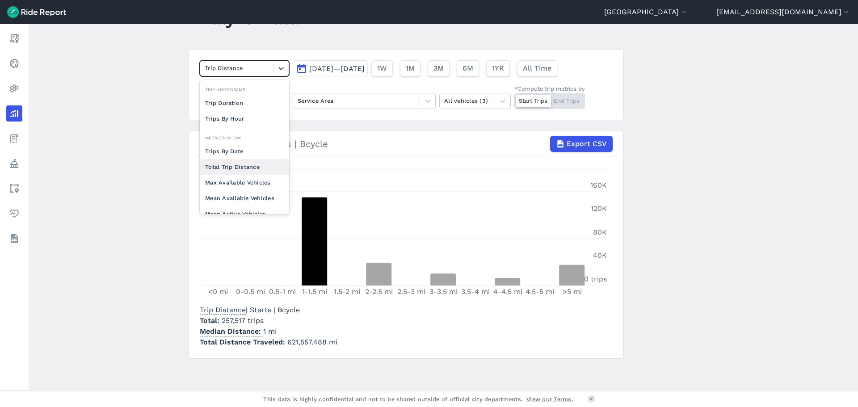
click at [127, 257] on main "Analyze Data option Total Trip Distance focused, 0 of 2. 10 results available. …" at bounding box center [443, 207] width 829 height 367
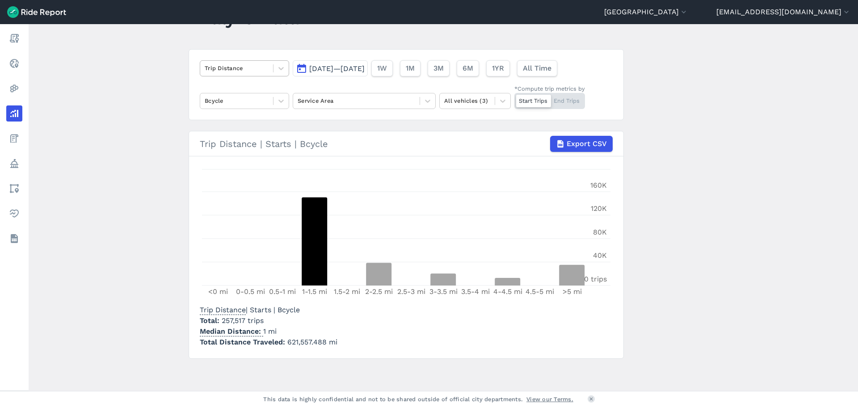
click at [233, 66] on div at bounding box center [237, 68] width 64 height 10
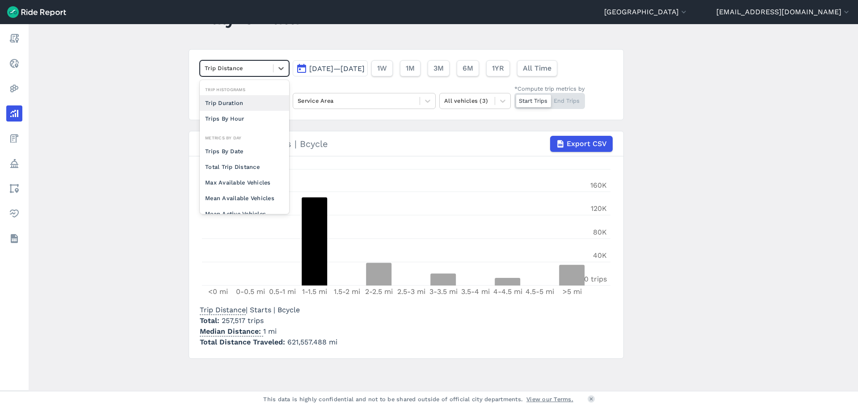
click at [236, 104] on div "Trip Duration" at bounding box center [244, 103] width 89 height 16
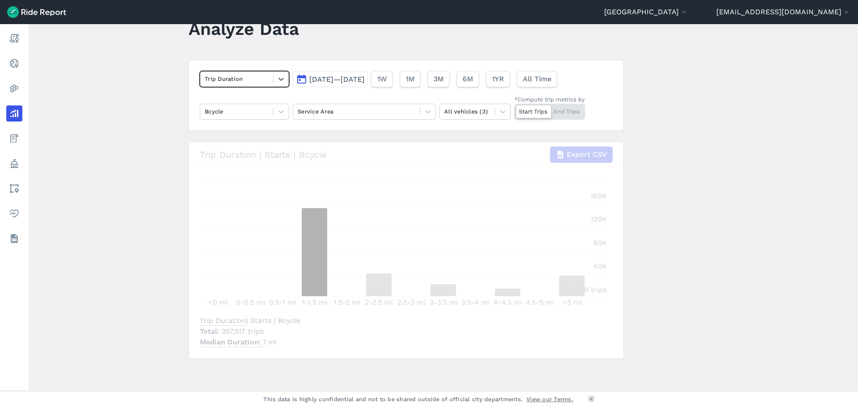
scroll to position [31, 0]
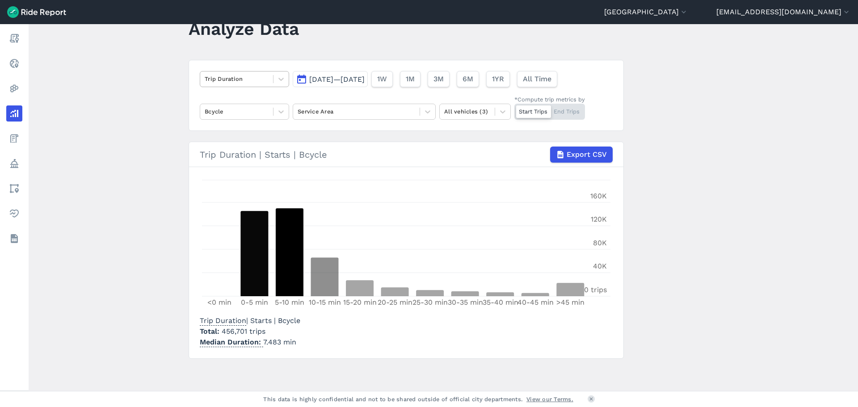
click at [242, 80] on div at bounding box center [237, 79] width 64 height 10
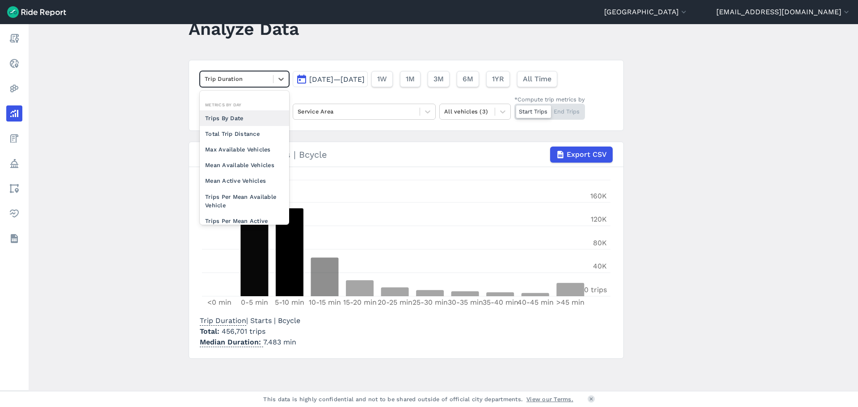
scroll to position [78, 0]
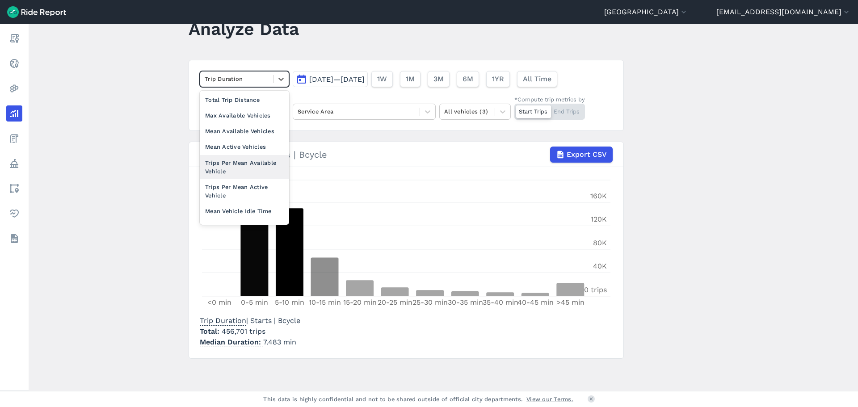
click at [242, 160] on div "Trips Per Mean Available Vehicle" at bounding box center [244, 167] width 89 height 24
